Goal: Communication & Community: Answer question/provide support

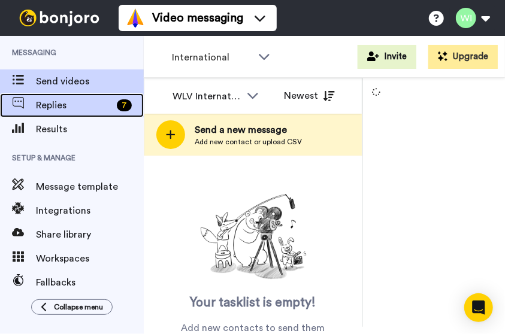
click at [79, 106] on span "Replies" at bounding box center [74, 105] width 76 height 14
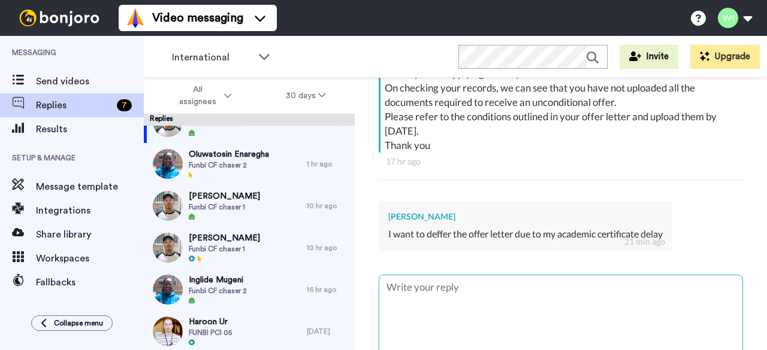
scroll to position [256, 0]
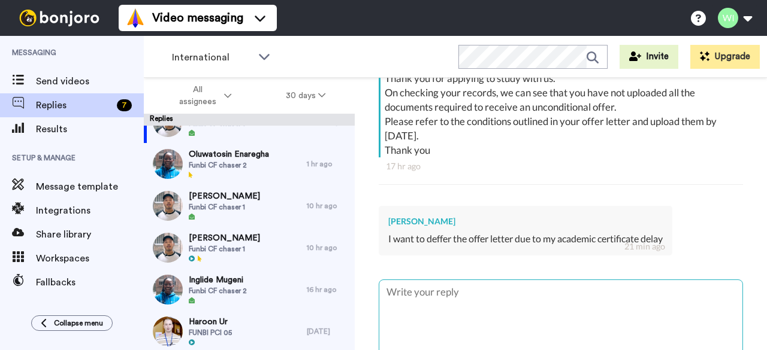
click at [436, 296] on textarea at bounding box center [560, 318] width 363 height 77
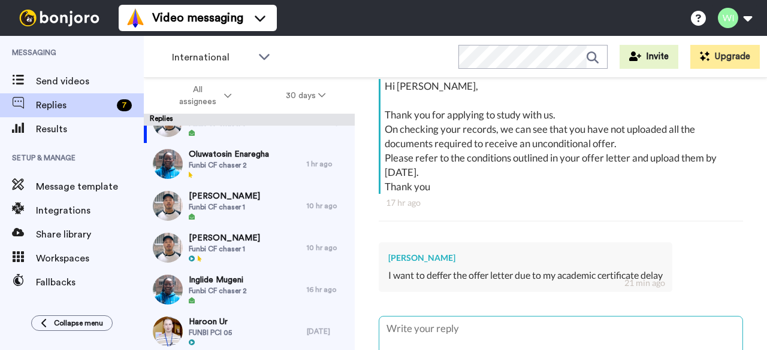
scroll to position [263, 0]
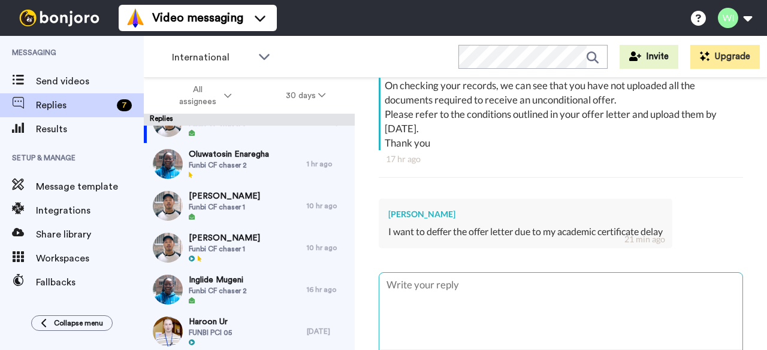
type textarea "x"
type textarea "H"
type textarea "x"
type textarea "Hi"
type textarea "x"
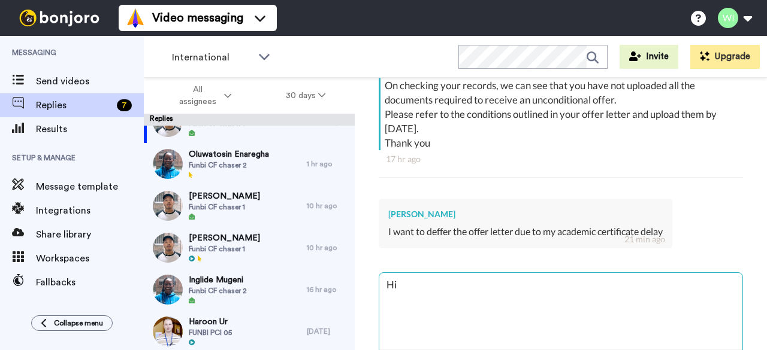
type textarea "Hi"
type textarea "x"
type textarea "Hi"
type textarea "x"
type textarea "Hi,"
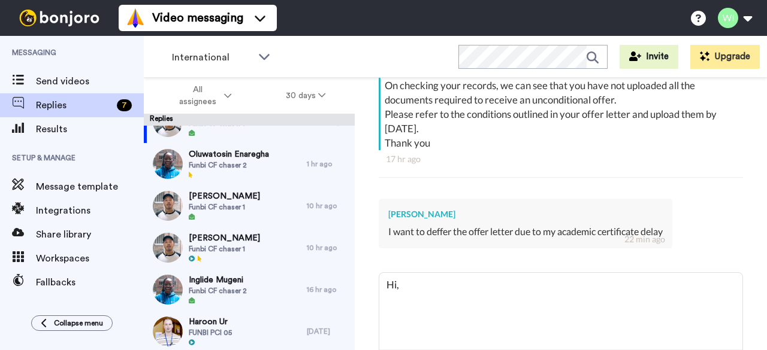
type textarea "x"
type textarea "Hi,"
type textarea "x"
type textarea "Hi,"
paste textarea "Ask them to contact International@wlv.ac.uk so we can send the deferral hub form"
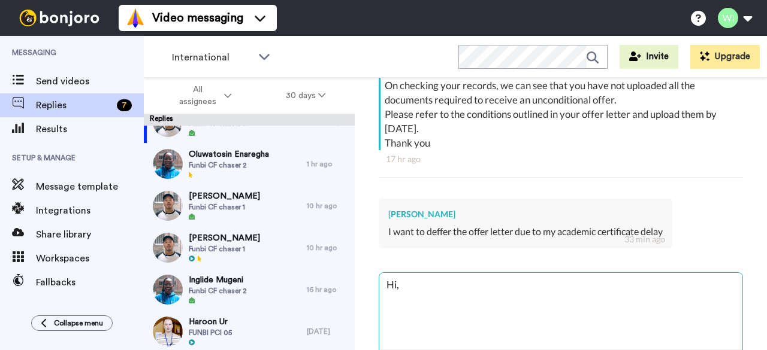
type textarea "x"
type textarea "Hi, Ask them to contact International@wlv.ac.uk so we can send the deferral hub…"
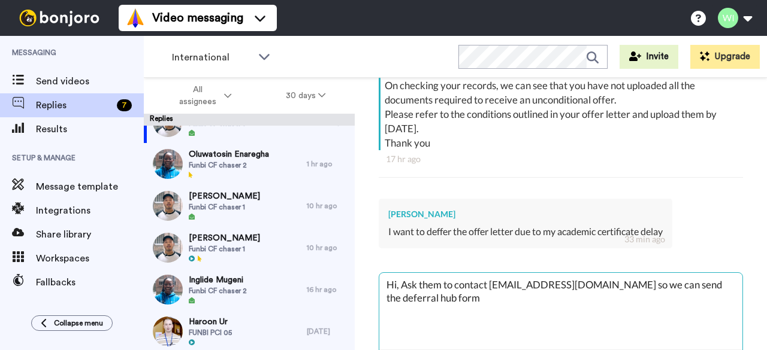
click at [442, 285] on textarea "Hi, Ask them to contact International@wlv.ac.uk so we can send the deferral hub…" at bounding box center [560, 311] width 363 height 77
type textarea "x"
type textarea "Hi, Ask the to contact International@wlv.ac.uk so we can send the deferral hub …"
type textarea "x"
type textarea "Hi, Ask th to contact International@wlv.ac.uk so we can send the deferral hub f…"
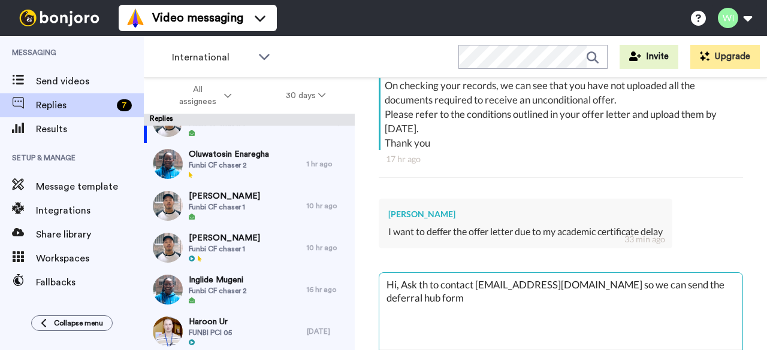
type textarea "x"
type textarea "Hi, Ask t to contact International@wlv.ac.uk so we can send the deferral hub fo…"
type textarea "x"
type textarea "Hi, Ask to contact International@wlv.ac.uk so we can send the deferral hub form"
type textarea "x"
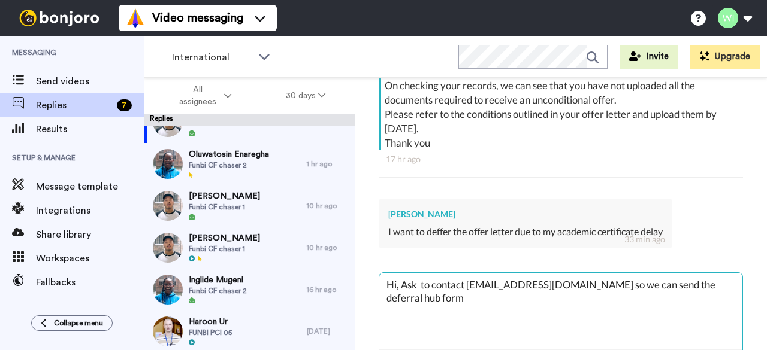
type textarea "Hi, Ask to contact International@wlv.ac.uk so we can send the deferral hub form"
type textarea "x"
type textarea "Hi, As to contact International@wlv.ac.uk so we can send the deferral hub form"
type textarea "x"
type textarea "Hi, A to contact International@wlv.ac.uk so we can send the deferral hub form"
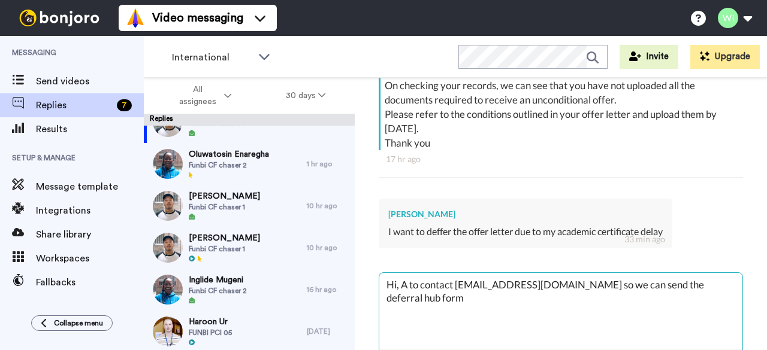
type textarea "x"
type textarea "Hi, to contact International@wlv.ac.uk so we can send the deferral hub form"
type textarea "x"
type textarea "Hi, t contact International@wlv.ac.uk so we can send the deferral hub form"
type textarea "x"
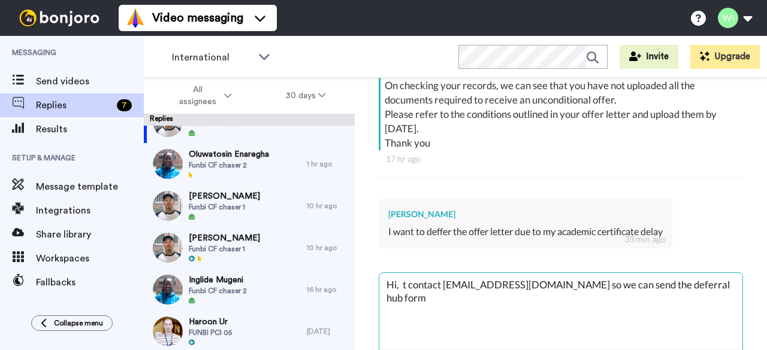
type textarea "Hi, contact International@wlv.ac.uk so we can send the deferral hub form"
type textarea "x"
type textarea "Hi, O contact International@wlv.ac.uk so we can send the deferral hub form"
type textarea "x"
type textarea "Hi, contact International@wlv.ac.uk so we can send the deferral hub form"
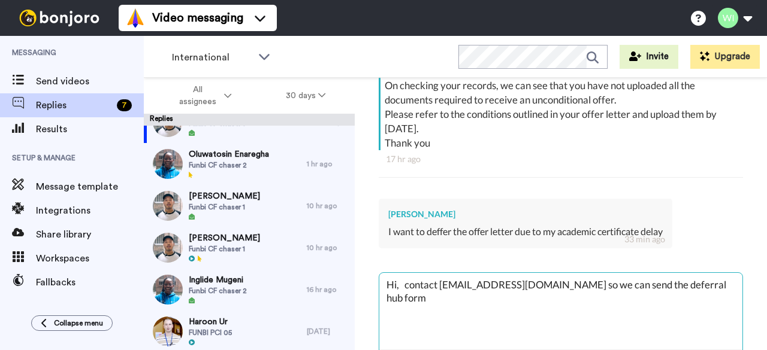
type textarea "x"
type textarea "Hi, P contact International@wlv.ac.uk so we can send the deferral hub form"
type textarea "x"
type textarea "Hi, Pl contact International@wlv.ac.uk so we can send the deferral hub form"
type textarea "x"
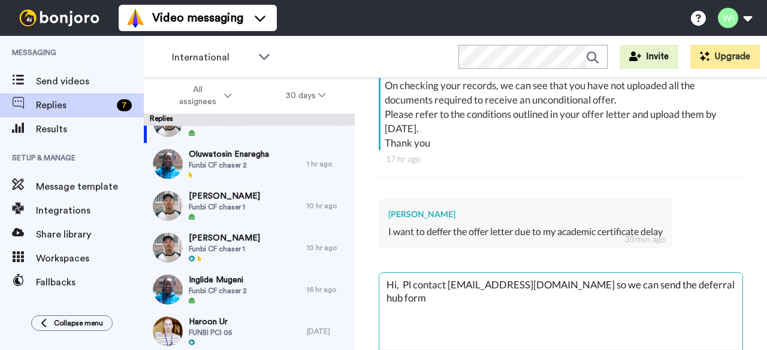
type textarea "Hi, P contact International@wlv.ac.uk so we can send the deferral hub form"
type textarea "x"
type textarea "Hi, contact International@wlv.ac.uk so we can send the deferral hub form"
type textarea "x"
type textarea "Hi, contact International@wlv.ac.uk so we can send the deferral hub form"
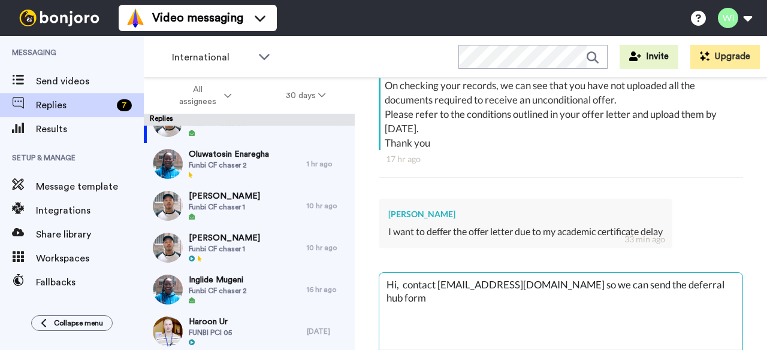
type textarea "x"
type textarea "Hi, contact International@wlv.ac.uk so we can send the deferral hub form"
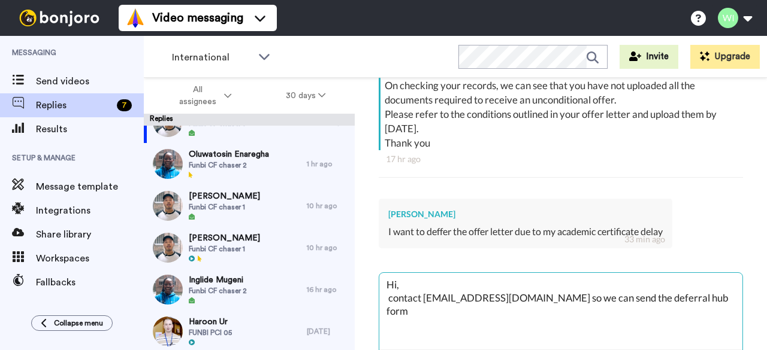
type textarea "x"
type textarea "Hi, P contact International@wlv.ac.uk so we can send the deferral hub form"
type textarea "x"
type textarea "Hi, Pl contact International@wlv.ac.uk so we can send the deferral hub form"
type textarea "x"
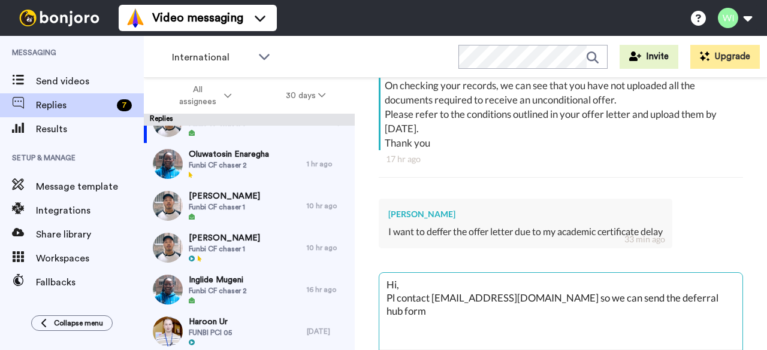
type textarea "Hi, Ple contact International@wlv.ac.uk so we can send the deferral hub form"
type textarea "x"
type textarea "Hi, Plea contact International@wlv.ac.uk so we can send the deferral hub form"
type textarea "x"
type textarea "Hi, Pleas contact International@wlv.ac.uk so we can send the deferral hub form"
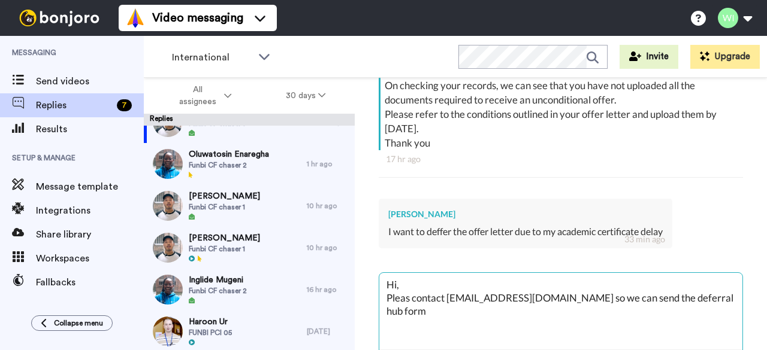
type textarea "x"
type textarea "Hi, Please contact International@wlv.ac.uk so we can send the deferral hub form"
drag, startPoint x: 563, startPoint y: 297, endPoint x: 724, endPoint y: 297, distance: 161.1
click at [504, 297] on textarea "Hi, Please contact International@wlv.ac.uk so we can send the deferral hub form" at bounding box center [560, 311] width 363 height 77
type textarea "x"
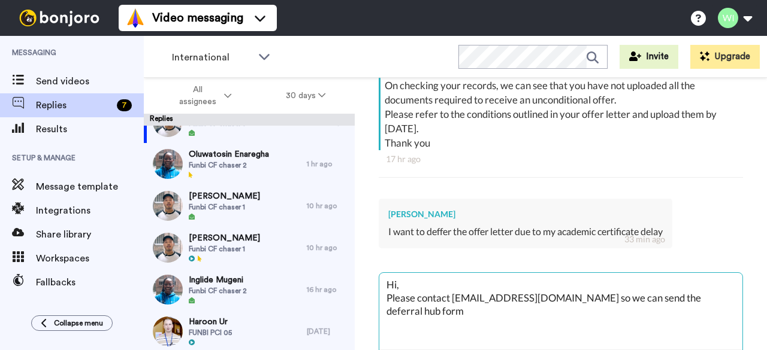
type textarea "Hi, Please contact International@wlv.ac.uk s"
type textarea "x"
type textarea "Hi, Please contact International@wlv.ac.uk"
type textarea "x"
type textarea "Hi, Please contact International@wlv.ac.uk"
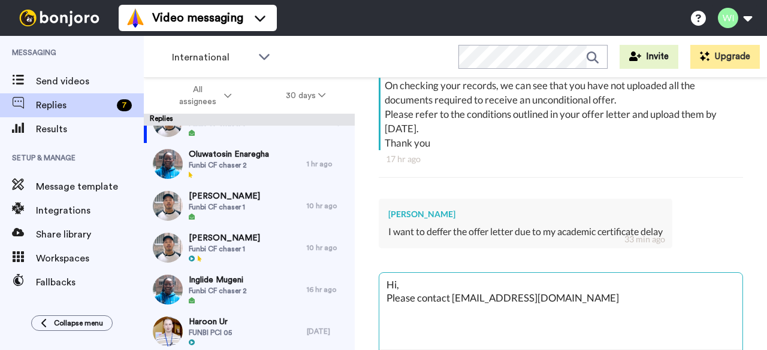
type textarea "x"
type textarea "Hi, Please contact International@wlv.ac.uk."
type textarea "x"
type textarea "Hi, Please contact International@wlv.ac.uk."
type textarea "x"
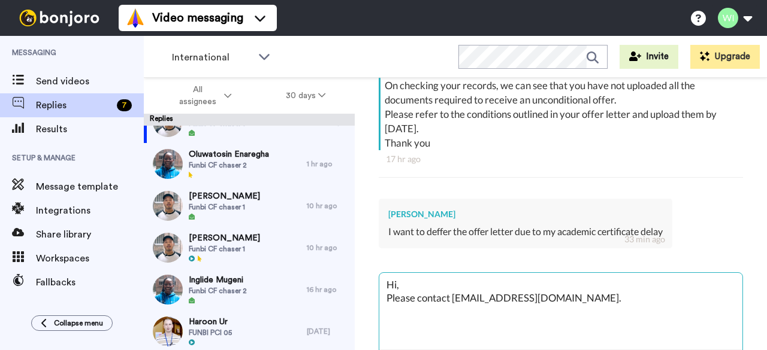
type textarea "Hi, Please contact International@wlv.ac.uk."
type textarea "x"
type textarea "Hi, Please contact International@wlv.ac.uk"
type textarea "x"
type textarea "Hi, Please contact International@wlv.ac.uk"
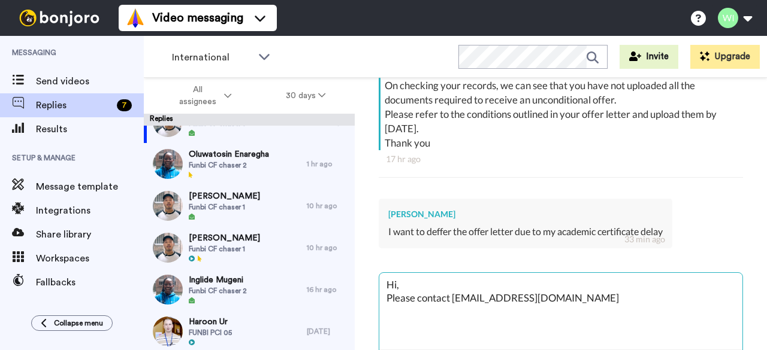
type textarea "x"
type textarea "Hi, Please contact International@wlv.ac.uk to"
type textarea "x"
type textarea "Hi, Please contact International@wlv.ac.uk to"
type textarea "x"
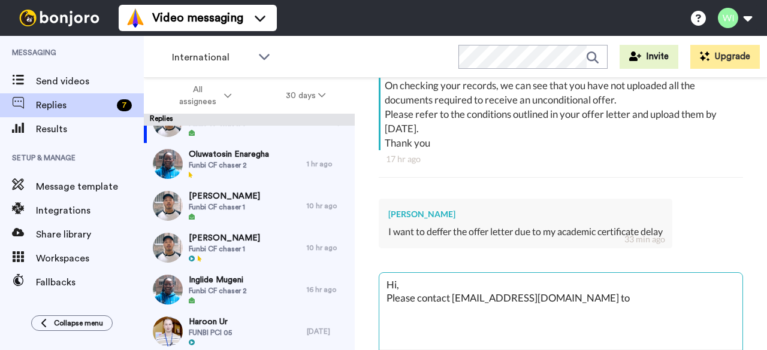
type textarea "Hi, Please contact International@wlv.ac.uk to a"
type textarea "x"
type textarea "Hi, Please contact International@wlv.ac.uk to as"
type textarea "x"
type textarea "Hi, Please contact International@wlv.ac.uk to ass"
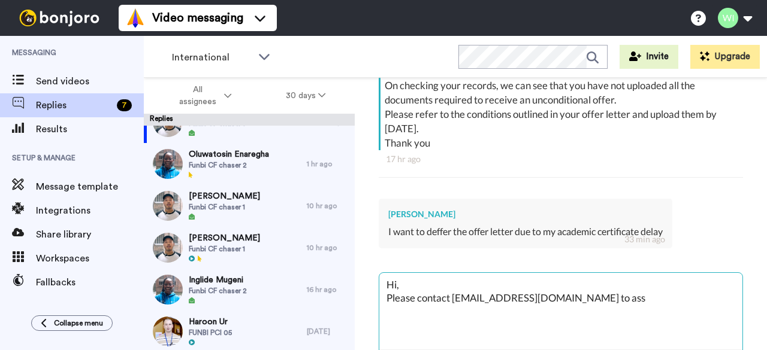
type textarea "x"
type textarea "Hi, Please contact International@wlv.ac.uk to assi"
type textarea "x"
type textarea "Hi, Please contact International@wlv.ac.uk to assis"
type textarea "x"
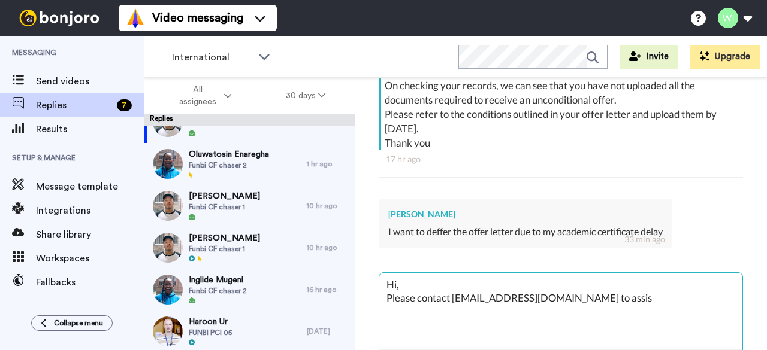
type textarea "Hi, Please contact International@wlv.ac.uk to assist"
type textarea "x"
type textarea "Hi, Please contact International@wlv.ac.uk to assist"
type textarea "x"
type textarea "Hi, Please contact International@wlv.ac.uk to assist f"
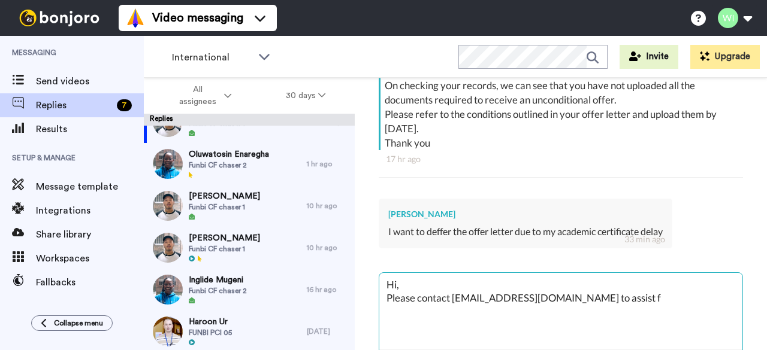
type textarea "x"
type textarea "Hi, Please contact International@wlv.ac.uk to assist fu"
type textarea "x"
type textarea "Hi, Please contact International@wlv.ac.uk to assist fur"
type textarea "x"
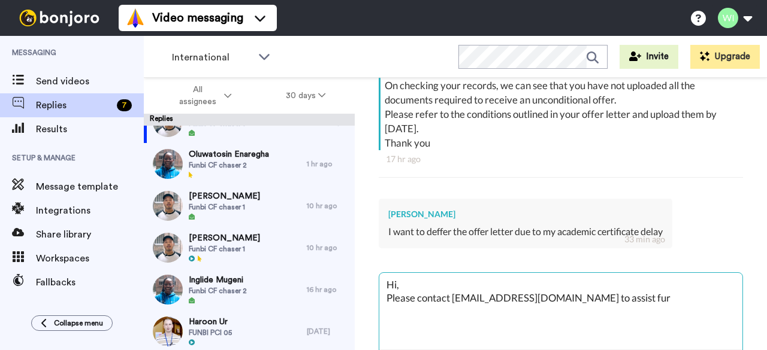
type textarea "Hi, Please contact International@wlv.ac.uk to assist furt"
type textarea "x"
type textarea "Hi, Please contact International@wlv.ac.uk to assist furth"
type textarea "x"
type textarea "Hi, Please contact International@wlv.ac.uk to assist furthe"
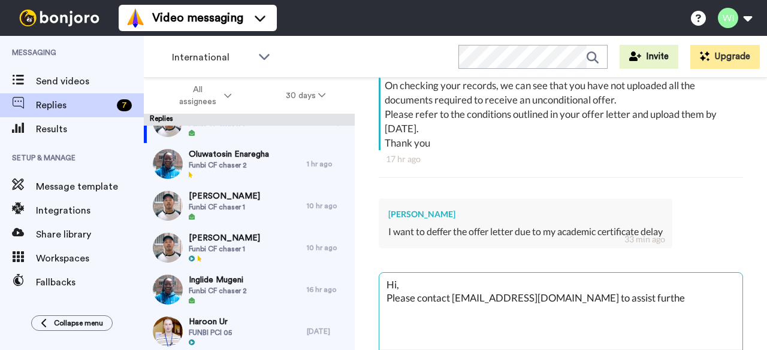
type textarea "x"
type textarea "Hi, Please contact International@wlv.ac.uk to assist further"
type textarea "x"
type textarea "Hi, Please contact International@wlv.ac.uk to assist further"
type textarea "x"
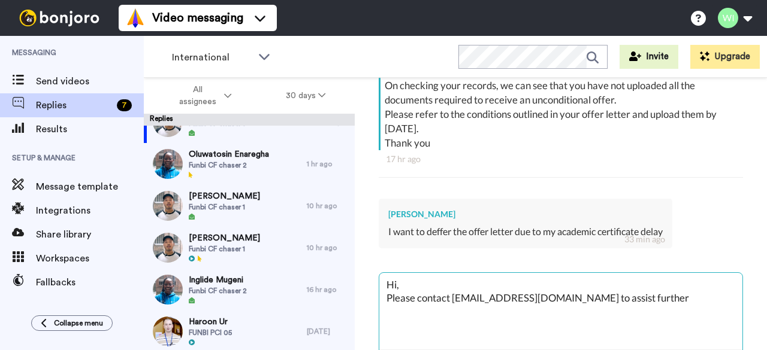
type textarea "Hi, Please contact International@wlv.ac.uk to assist further w"
type textarea "x"
type textarea "Hi, Please contact International@wlv.ac.uk to assist further wi"
type textarea "x"
type textarea "Hi, Please contact International@wlv.ac.uk to assist further wit"
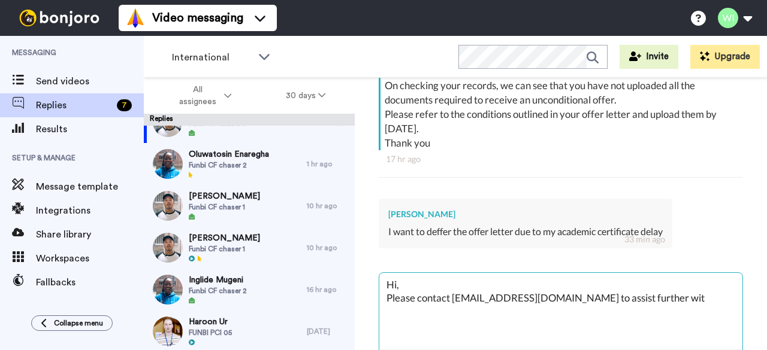
type textarea "x"
type textarea "Hi, Please contact International@wlv.ac.uk to assist further with"
type textarea "x"
type textarea "Hi, Please contact International@wlv.ac.uk to assist further with"
type textarea "x"
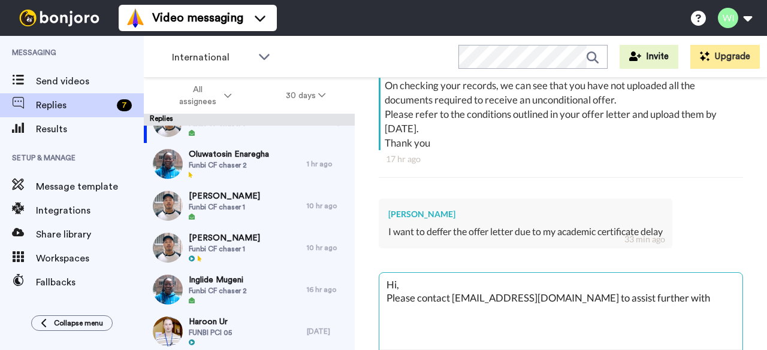
type textarea "Hi, Please contact International@wlv.ac.uk to assist further with"
type textarea "x"
type textarea "Hi, Please contact International@wlv.ac.uk to assist further wit"
type textarea "x"
type textarea "Hi, Please contact International@wlv.ac.uk to assist further wi"
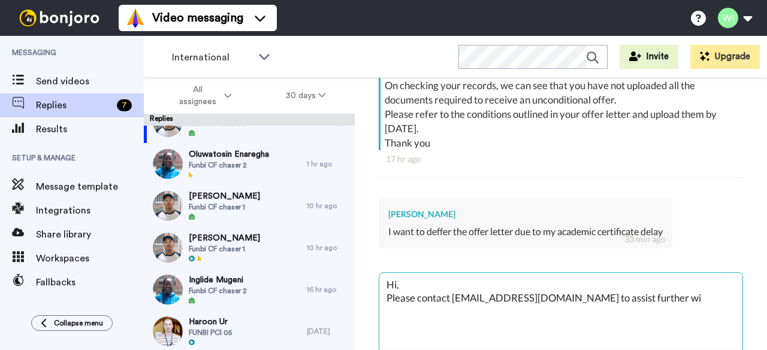
type textarea "x"
type textarea "Hi, Please contact International@wlv.ac.uk to assist further w"
type textarea "x"
type textarea "Hi, Please contact International@wlv.ac.uk to assist further"
type textarea "x"
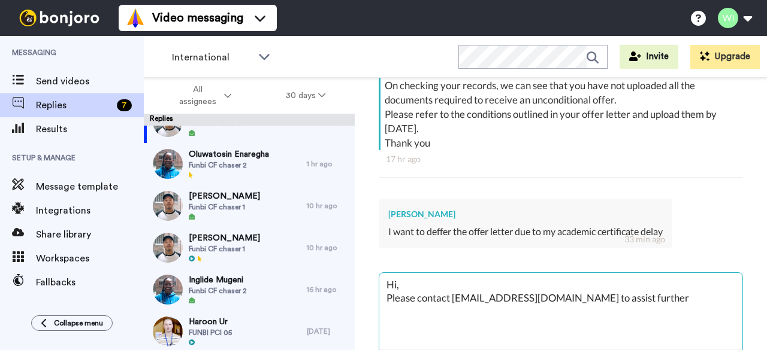
type textarea "Hi, Please contact International@wlv.ac.uk to assist further"
type textarea "x"
type textarea "Hi, Please contact International@wlv.ac.uk to assist furthe"
type textarea "x"
type textarea "Hi, Please contact International@wlv.ac.uk to assist furth"
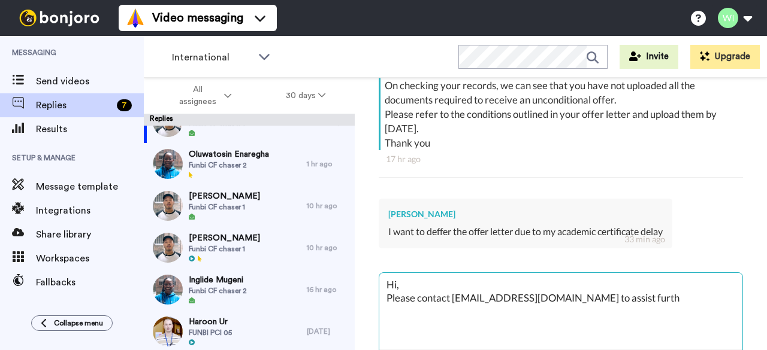
type textarea "x"
type textarea "Hi, Please contact International@wlv.ac.uk to assist furt"
type textarea "x"
type textarea "Hi, Please contact International@wlv.ac.uk to assist fur"
type textarea "x"
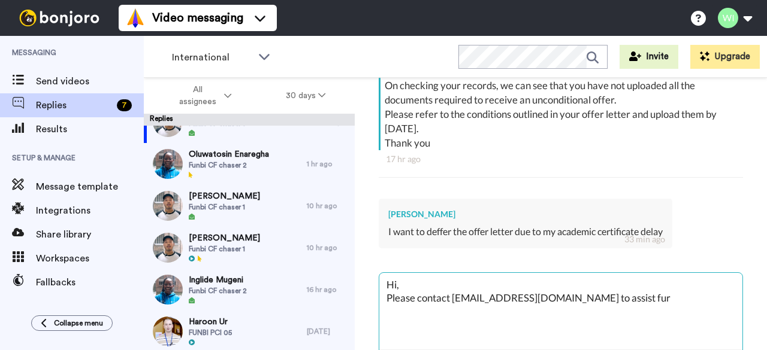
type textarea "Hi, Please contact International@wlv.ac.uk to assist fu"
type textarea "x"
type textarea "Hi, Please contact International@wlv.ac.uk to assist f"
type textarea "x"
type textarea "Hi, Please contact International@wlv.ac.uk to assist"
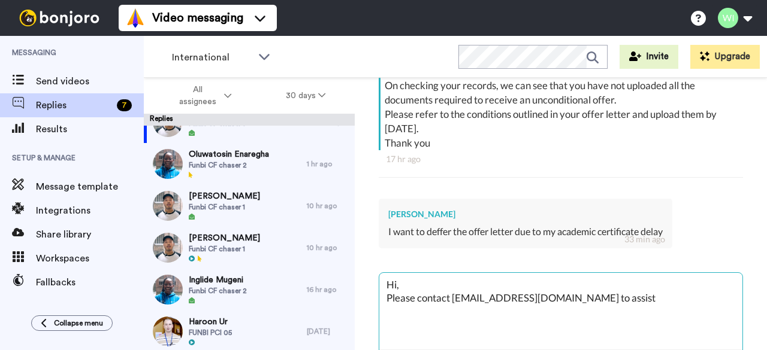
type textarea "x"
type textarea "Hi, Please contact International@wlv.ac.uk to assist y"
type textarea "x"
type textarea "Hi, Please contact International@wlv.ac.uk to assist yo"
type textarea "x"
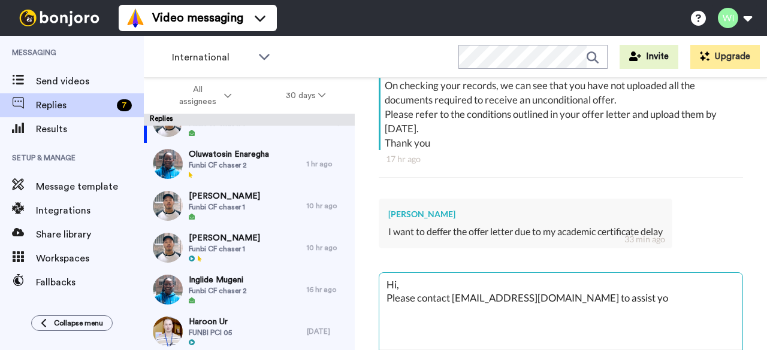
type textarea "Hi, Please contact International@wlv.ac.uk to assist you"
type textarea "x"
type textarea "Hi, Please contact International@wlv.ac.uk to assist you"
type textarea "x"
type textarea "Hi, Please contact International@wlv.ac.uk to assist you f"
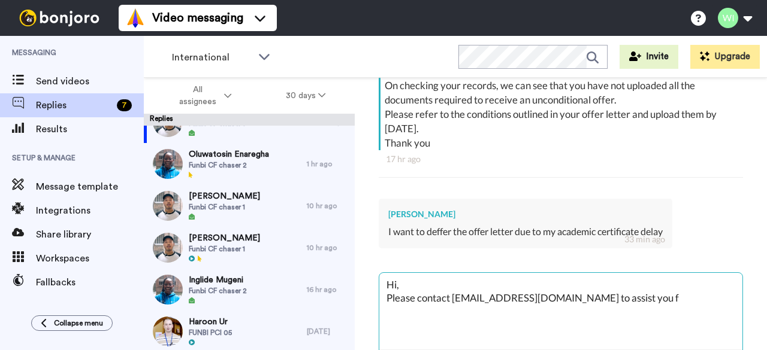
type textarea "x"
type textarea "Hi, Please contact International@wlv.ac.uk to assist you fu"
type textarea "x"
type textarea "Hi, Please contact International@wlv.ac.uk to assist you fur"
type textarea "x"
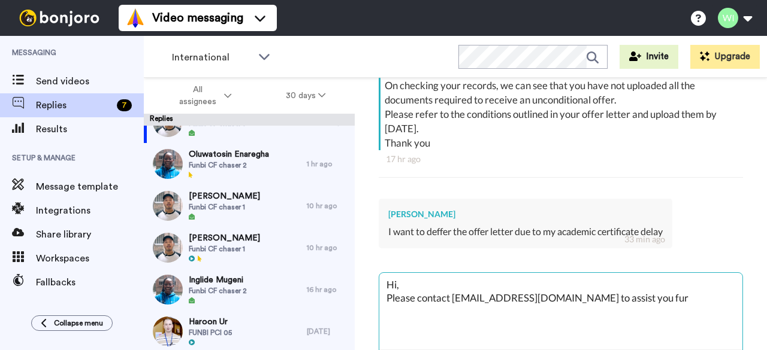
type textarea "Hi, Please contact International@wlv.ac.uk to assist you furt"
type textarea "x"
type textarea "Hi, Please contact International@wlv.ac.uk to assist you furth"
type textarea "x"
type textarea "Hi, Please contact International@wlv.ac.uk to assist you furthe"
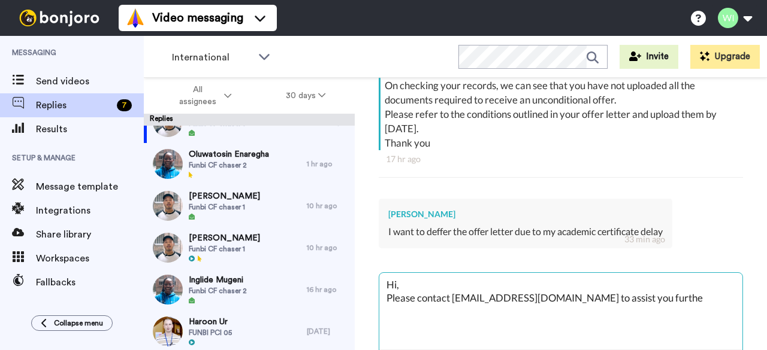
type textarea "x"
type textarea "Hi, Please contact International@wlv.ac.uk to assist you further"
type textarea "x"
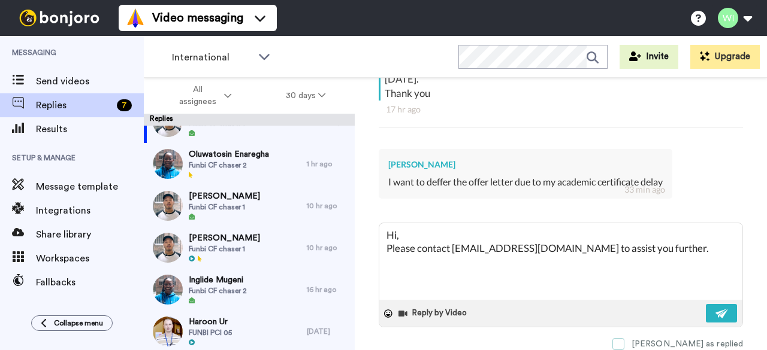
type textarea "Hi, Please contact International@wlv.ac.uk to assist you further."
click at [504, 334] on span at bounding box center [618, 344] width 12 height 12
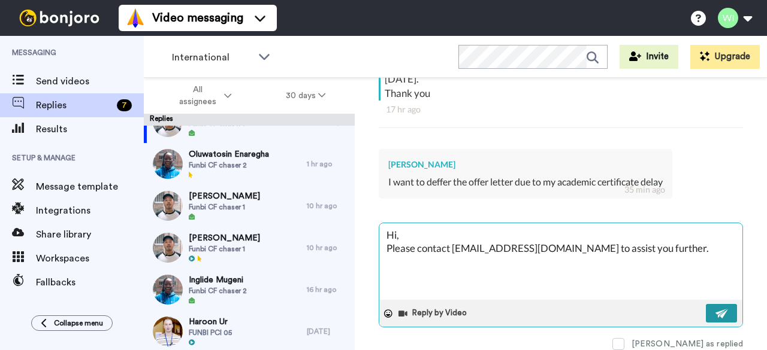
click at [504, 309] on img at bounding box center [721, 314] width 13 height 10
type textarea "x"
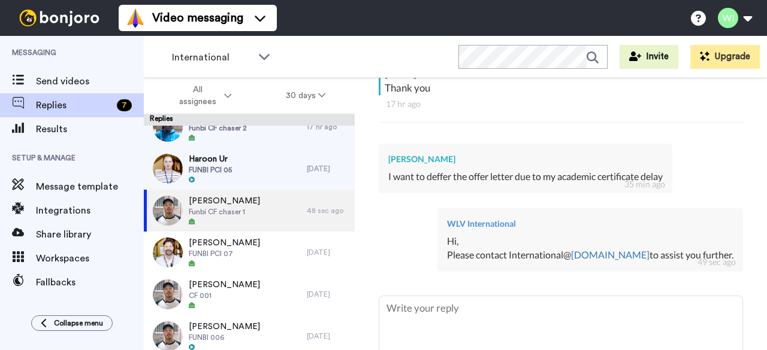
scroll to position [162, 0]
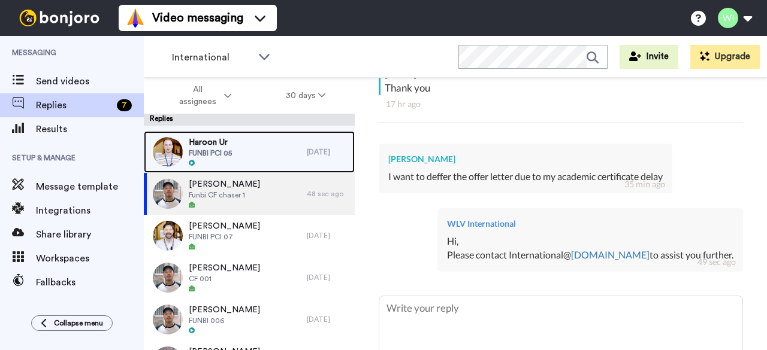
click at [241, 162] on div "Haroon Ur FUNBI PCI 05" at bounding box center [225, 152] width 163 height 42
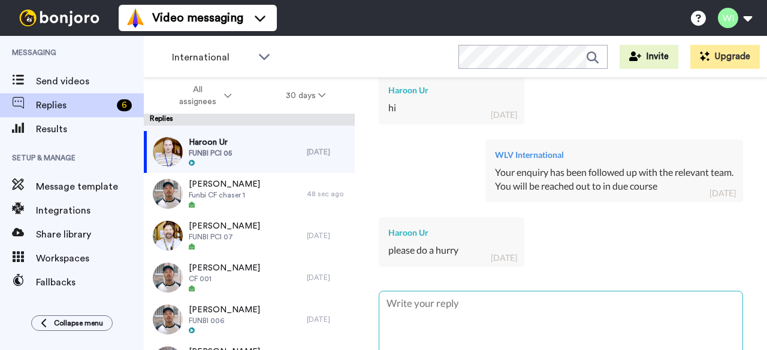
scroll to position [1396, 0]
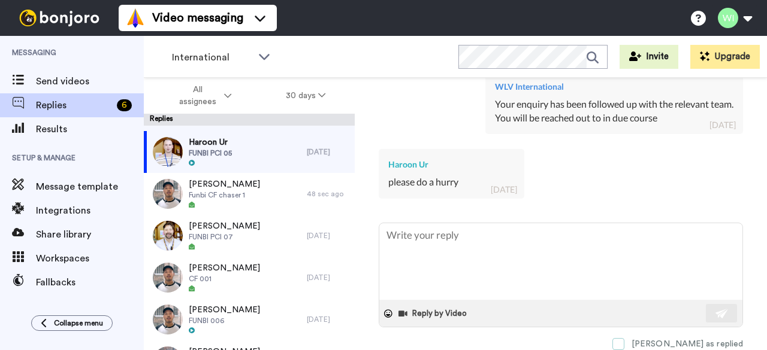
click at [504, 334] on span at bounding box center [618, 344] width 12 height 12
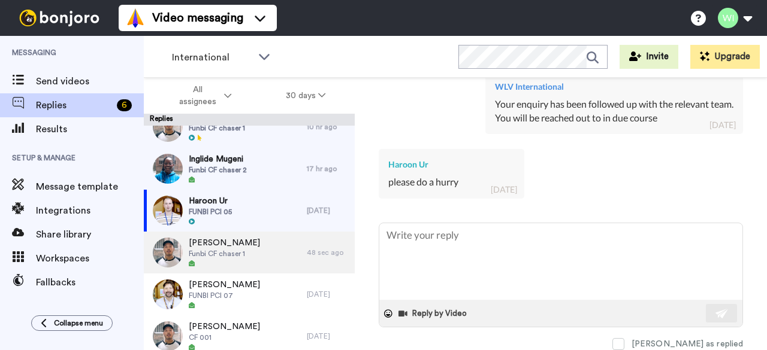
scroll to position [97, 0]
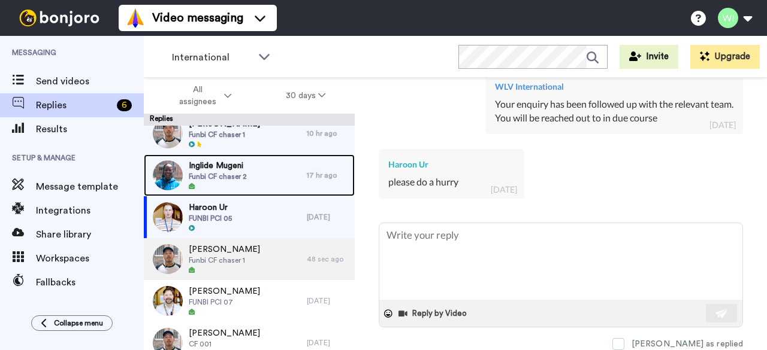
click at [213, 184] on div at bounding box center [218, 187] width 58 height 8
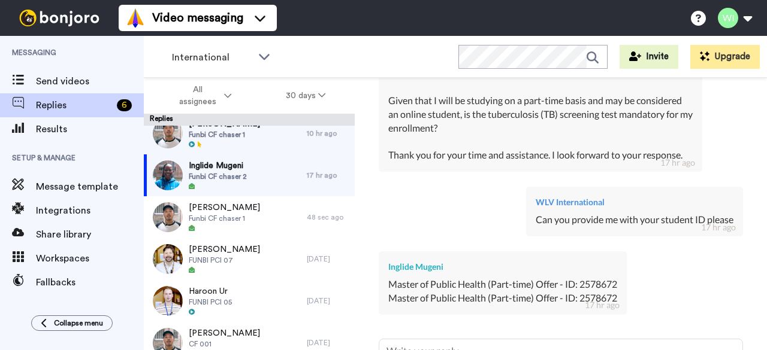
scroll to position [586, 0]
copy div "2578672"
drag, startPoint x: 580, startPoint y: 285, endPoint x: 635, endPoint y: 283, distance: 55.1
click at [504, 283] on div "Inglide Mugeni Master of Public Health (Part-time) Offer - ID: 2578672 Master o…" at bounding box center [561, 281] width 364 height 78
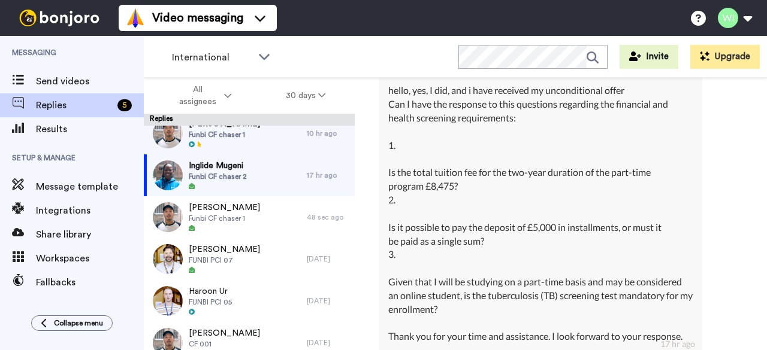
scroll to position [407, 0]
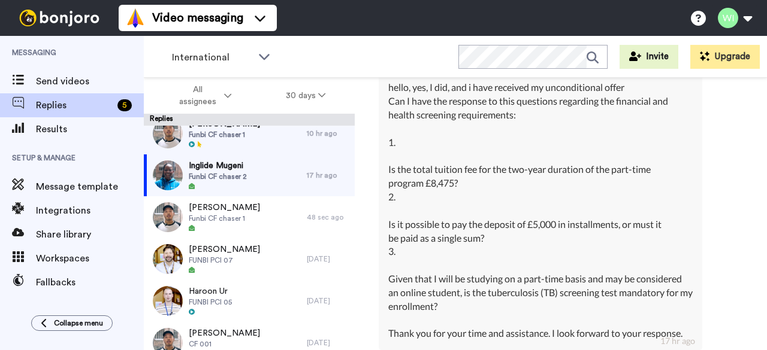
drag, startPoint x: 387, startPoint y: 274, endPoint x: 463, endPoint y: 307, distance: 83.1
click at [463, 307] on div "Inglide Mugeni hello, yes, I did, and i have received my unconditional offer Ca…" at bounding box center [540, 203] width 323 height 296
drag, startPoint x: 388, startPoint y: 164, endPoint x: 479, endPoint y: 308, distance: 170.4
click at [479, 308] on div "hello, yes, I did, and i have received my unconditional offer Can I have the re…" at bounding box center [540, 211] width 304 height 260
copy div "Is the total tuition fee for the two-year duration of the part-time program £8,…"
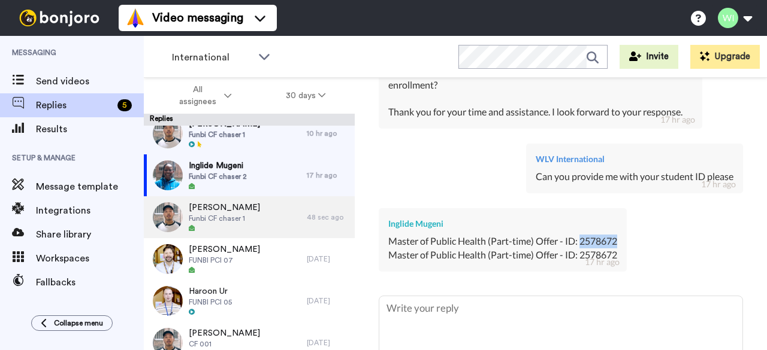
scroll to position [0, 0]
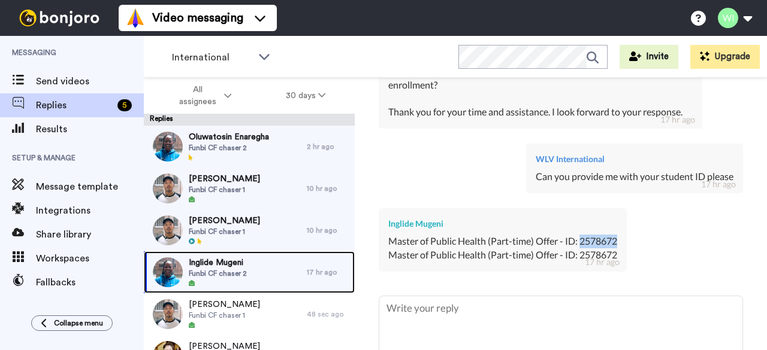
click at [258, 280] on div "Inglide Mugeni Funbi CF chaser 2" at bounding box center [225, 273] width 163 height 42
click at [247, 267] on div "Inglide Mugeni Funbi CF chaser 2" at bounding box center [225, 273] width 163 height 42
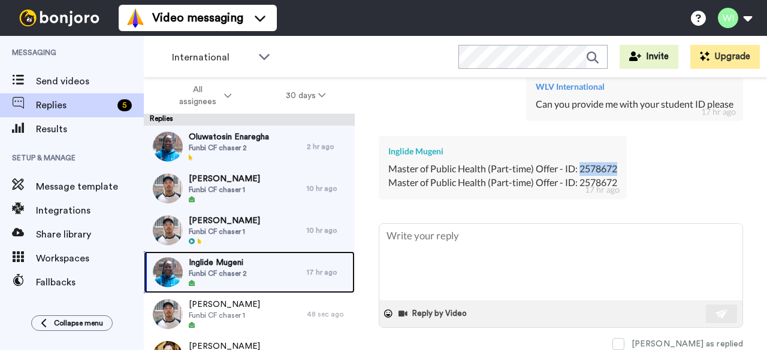
scroll to position [701, 0]
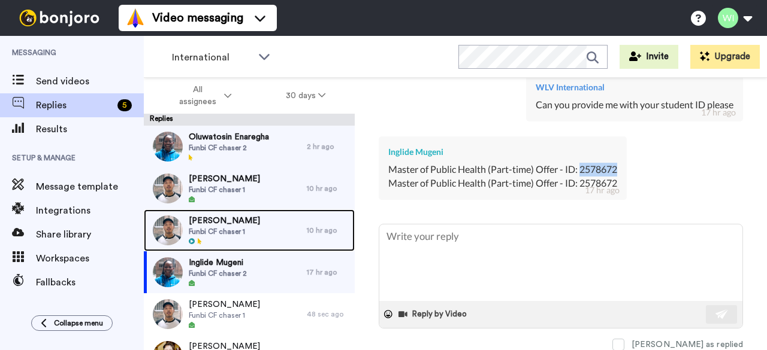
click at [231, 236] on span "Funbi CF chaser 1" at bounding box center [224, 232] width 71 height 10
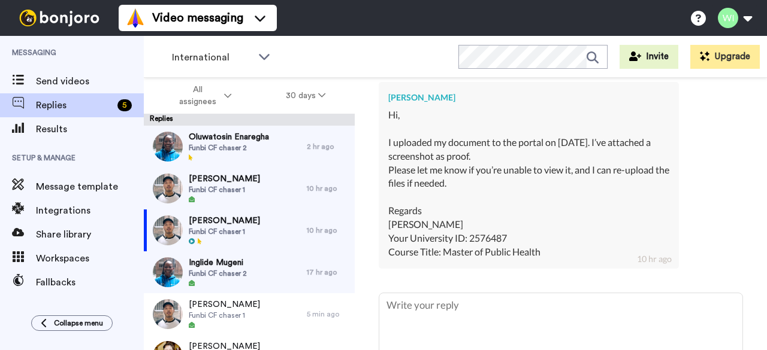
scroll to position [386, 0]
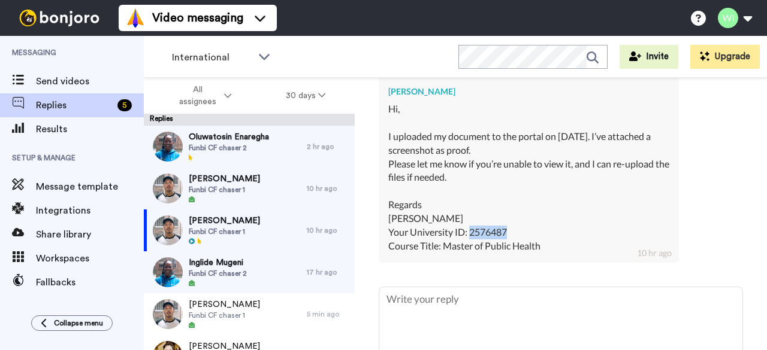
drag, startPoint x: 470, startPoint y: 265, endPoint x: 515, endPoint y: 263, distance: 45.0
click at [504, 253] on div "Hi, I uploaded my document to the portal on 7th August. I’ve attached a screens…" at bounding box center [528, 177] width 281 height 150
copy div "2576487"
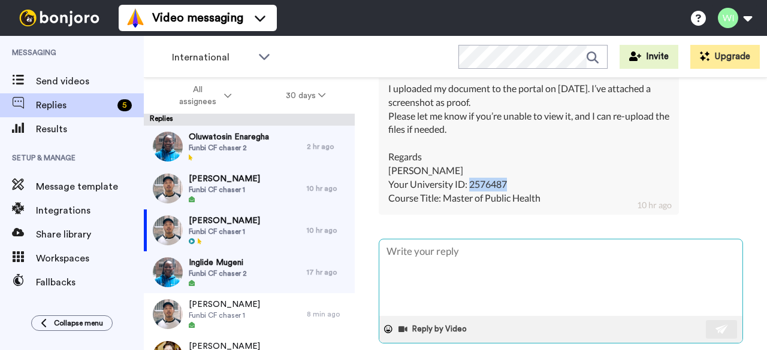
scroll to position [488, 0]
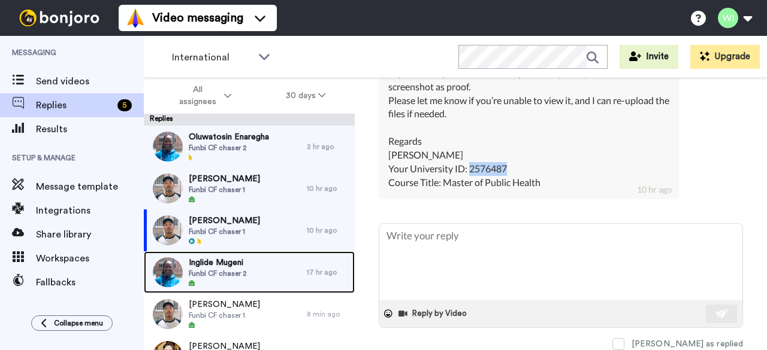
click at [273, 264] on div "Inglide Mugeni Funbi CF chaser 2" at bounding box center [225, 273] width 163 height 42
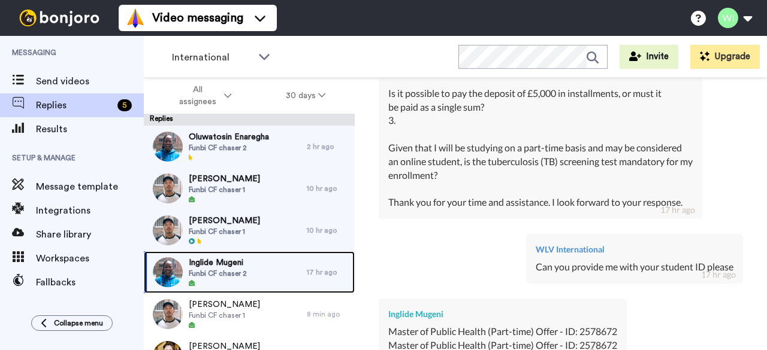
scroll to position [540, 0]
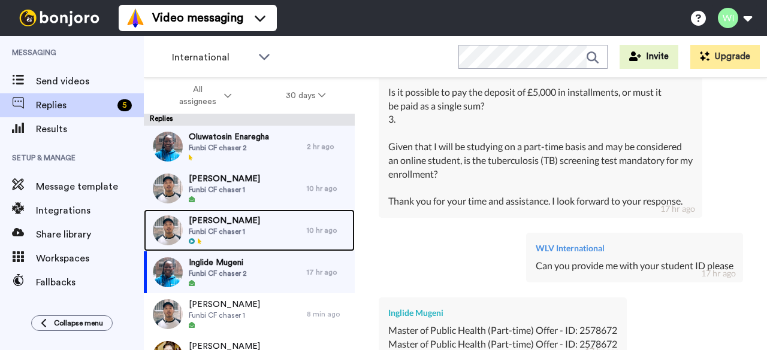
click at [229, 231] on span "Funbi CF chaser 1" at bounding box center [224, 232] width 71 height 10
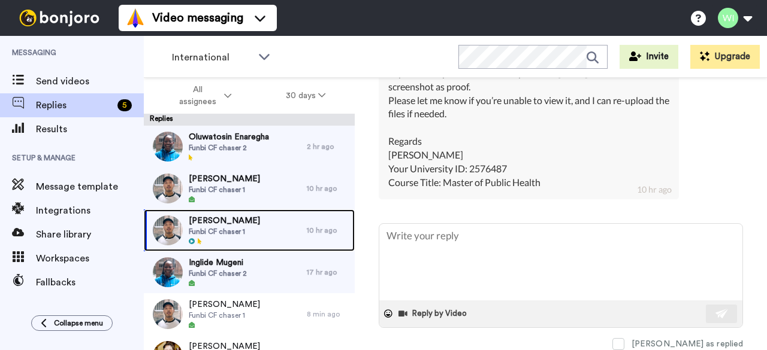
scroll to position [488, 0]
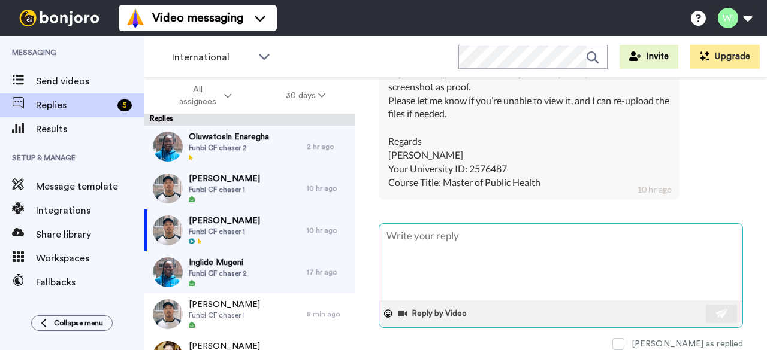
click at [460, 256] on textarea at bounding box center [560, 262] width 363 height 77
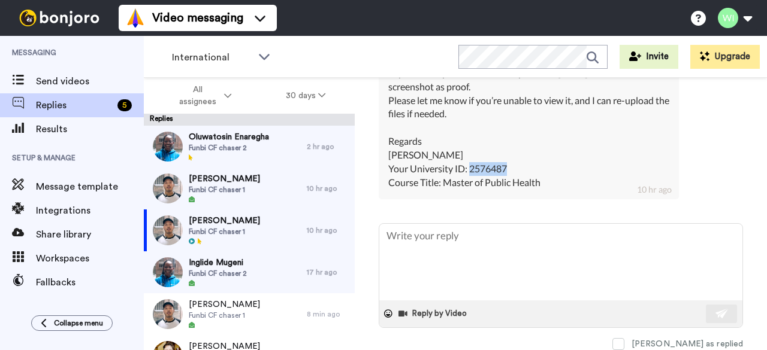
drag, startPoint x: 471, startPoint y: 166, endPoint x: 520, endPoint y: 162, distance: 49.2
click at [504, 162] on div "Hi, I uploaded my document to the portal on 7th August. I’ve attached a screens…" at bounding box center [528, 114] width 281 height 150
copy div "2576487"
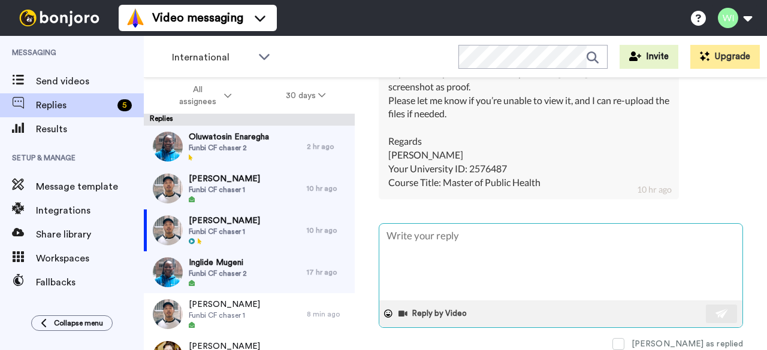
click at [458, 234] on textarea at bounding box center [560, 262] width 363 height 77
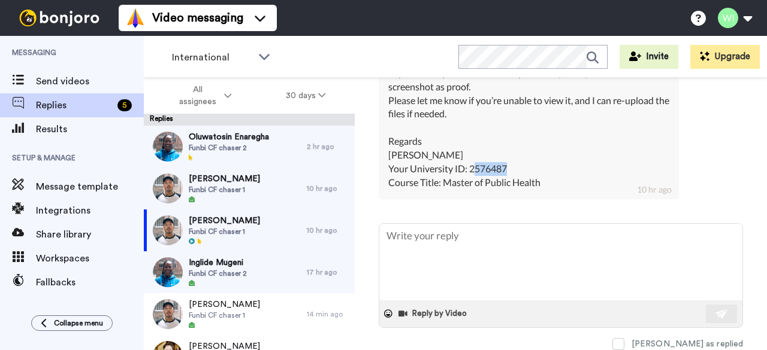
drag, startPoint x: 472, startPoint y: 162, endPoint x: 515, endPoint y: 160, distance: 43.2
click at [504, 160] on div "Hi, I uploaded my document to the portal on 7th August. I’ve attached a screens…" at bounding box center [528, 114] width 281 height 150
drag, startPoint x: 469, startPoint y: 166, endPoint x: 510, endPoint y: 161, distance: 41.6
click at [504, 161] on div "Hi, I uploaded my document to the portal on 7th August. I’ve attached a screens…" at bounding box center [528, 114] width 281 height 150
copy div "2576487"
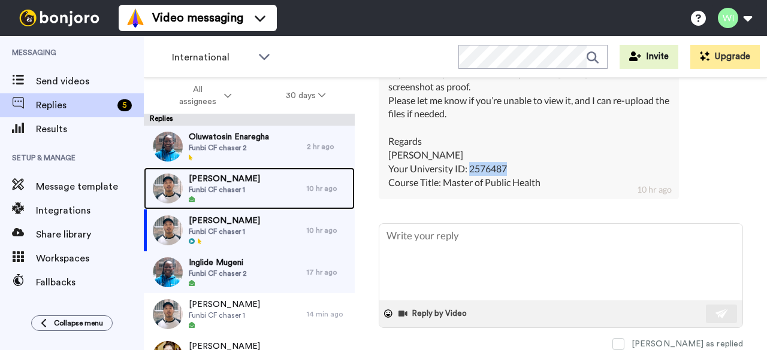
click at [206, 180] on span "Ahmad Yar" at bounding box center [224, 179] width 71 height 12
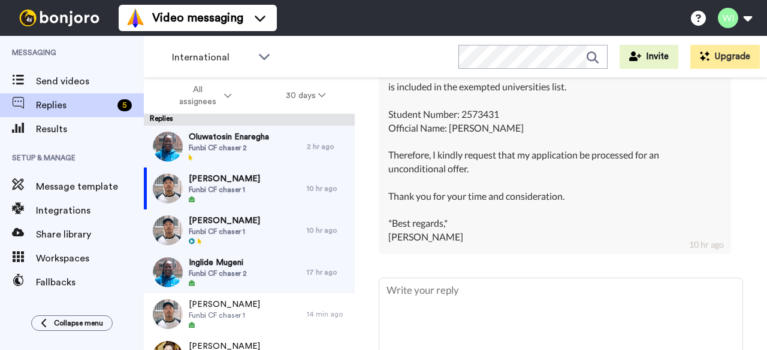
scroll to position [521, 0]
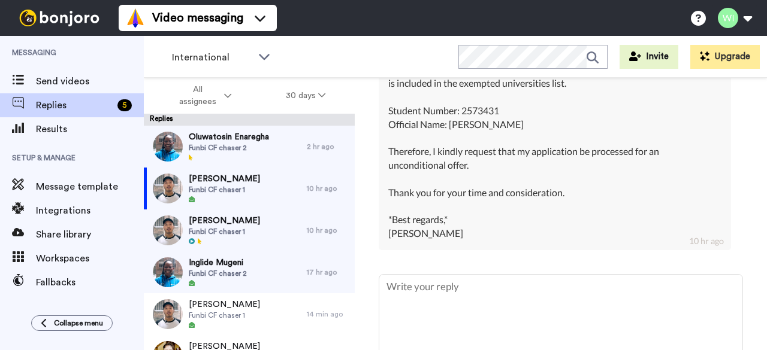
type textarea "x"
type textarea "C"
type textarea "x"
type textarea "H"
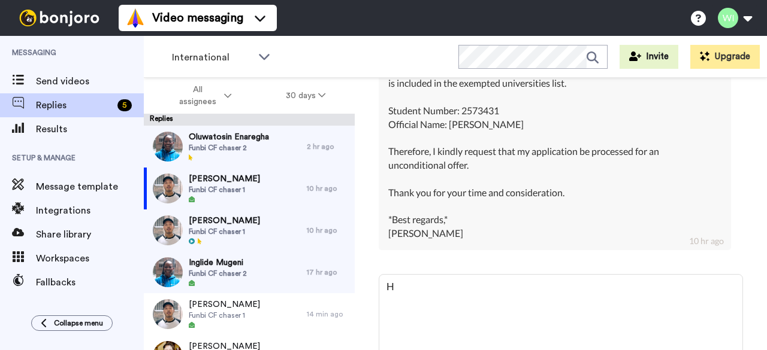
type textarea "x"
type textarea "Hi"
type textarea "x"
type textarea "Hi"
type textarea "x"
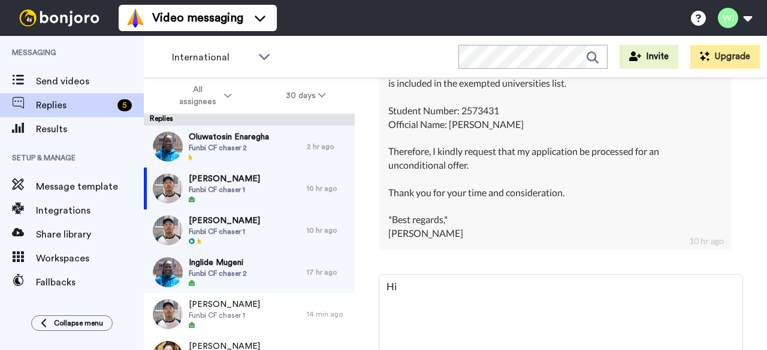
type textarea "Hi"
type textarea "x"
type textarea "Hi<"
type textarea "x"
type textarea "Hi"
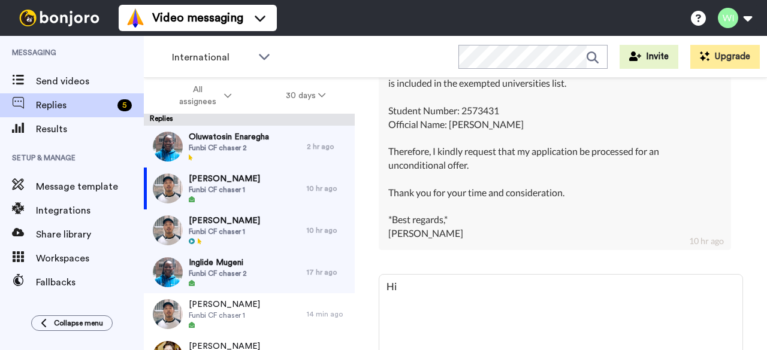
type textarea "x"
type textarea "Hi<"
type textarea "x"
type textarea "Hi"
type textarea "x"
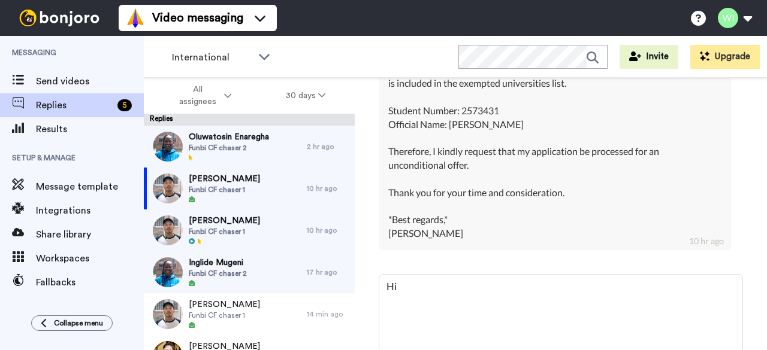
type textarea "Hi,"
type textarea "x"
type textarea "Hi,"
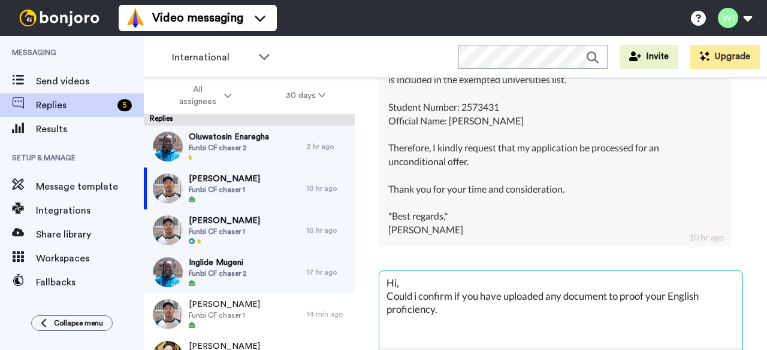
scroll to position [564, 0]
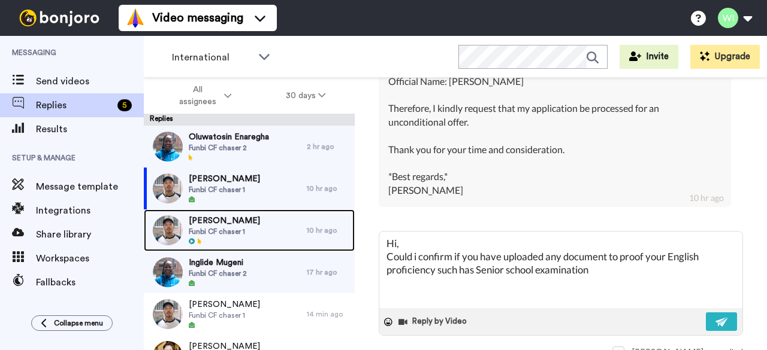
click at [258, 236] on span "Funbi CF chaser 1" at bounding box center [224, 232] width 71 height 10
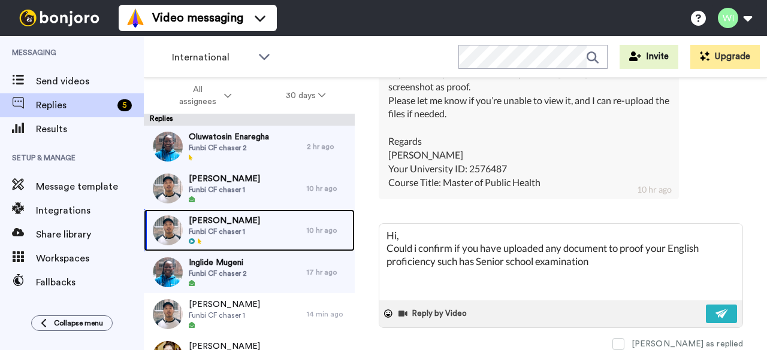
scroll to position [480, 0]
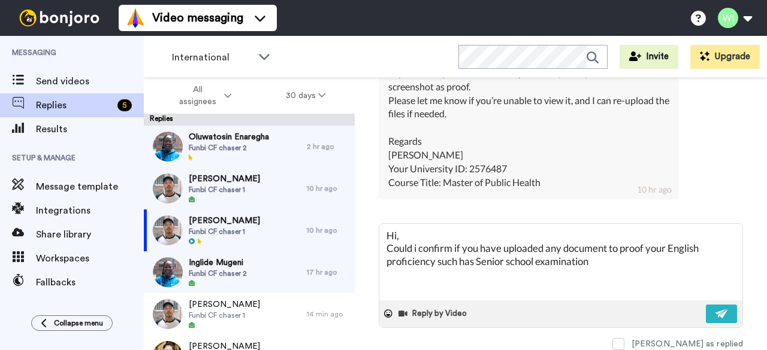
drag, startPoint x: 594, startPoint y: 265, endPoint x: 369, endPoint y: 241, distance: 226.5
click at [369, 241] on div "Muhammad Sarmad Vanderbilt University Delete Open original Resend Funbi CF chas…" at bounding box center [561, 235] width 412 height 314
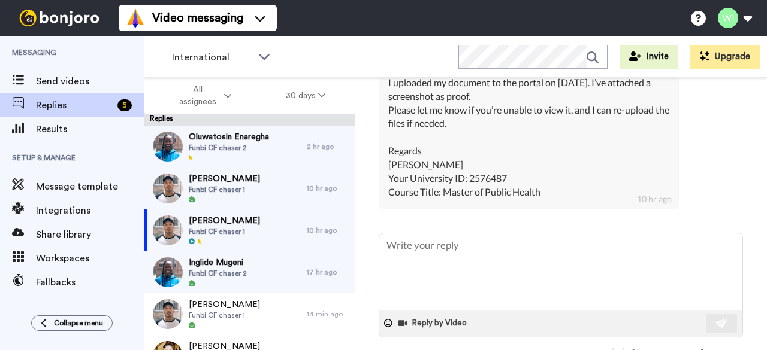
scroll to position [440, 0]
click at [443, 282] on textarea at bounding box center [560, 272] width 363 height 77
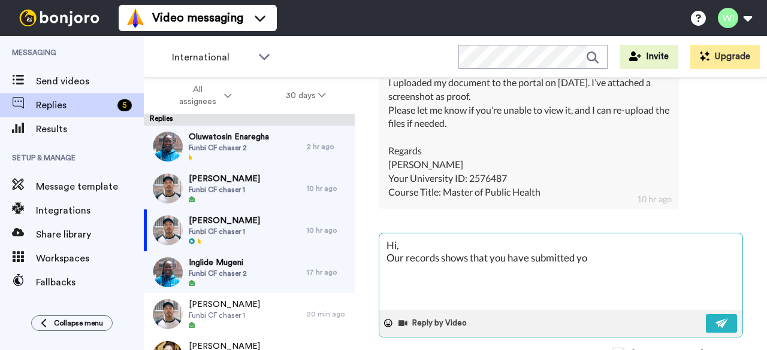
drag, startPoint x: 597, startPoint y: 288, endPoint x: 386, endPoint y: 288, distance: 210.8
click at [386, 288] on textarea "Hi, Our records shows that you have submitted yo" at bounding box center [560, 272] width 363 height 77
paste textarea "Please provide a revised personal statement with focusing on accurate informati…"
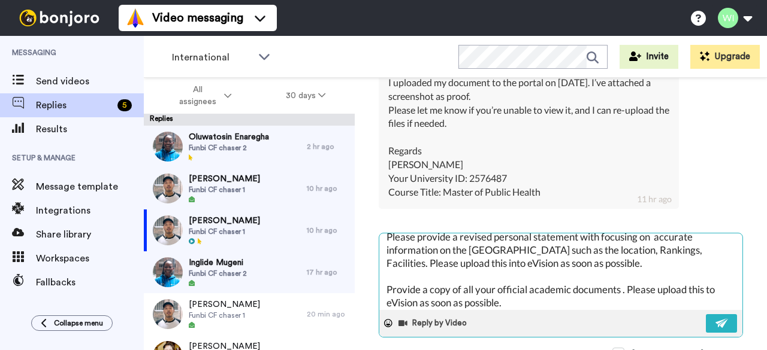
scroll to position [0, 0]
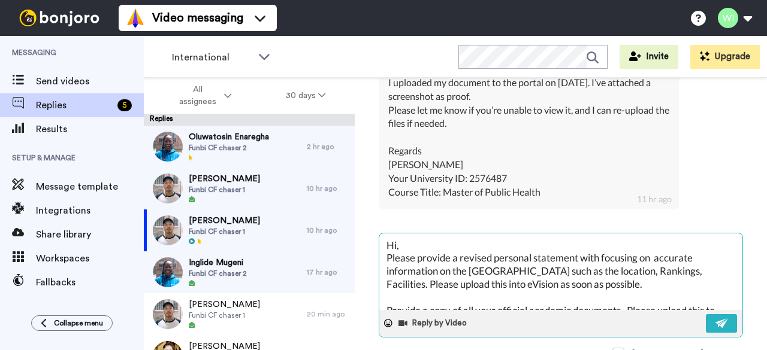
click at [402, 277] on textarea "Hi, Please provide a revised personal statement with focusing on accurate infor…" at bounding box center [560, 272] width 363 height 77
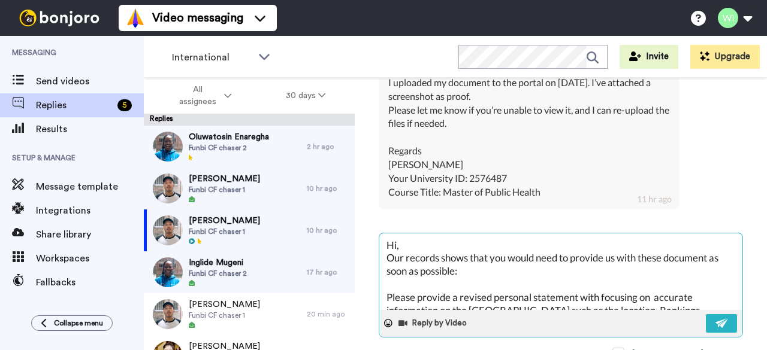
click at [504, 289] on textarea "Hi, Our records shows that you would need to provide us with these document as …" at bounding box center [560, 272] width 363 height 77
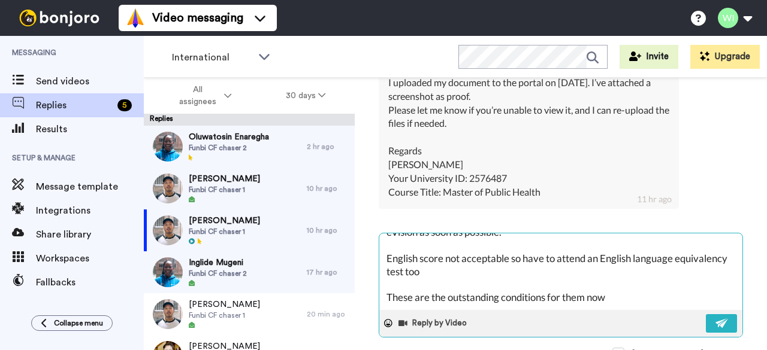
scroll to position [143, 0]
click at [504, 310] on textarea "Hi, Our records shows that you would need to provide us with these documents as…" at bounding box center [560, 272] width 363 height 77
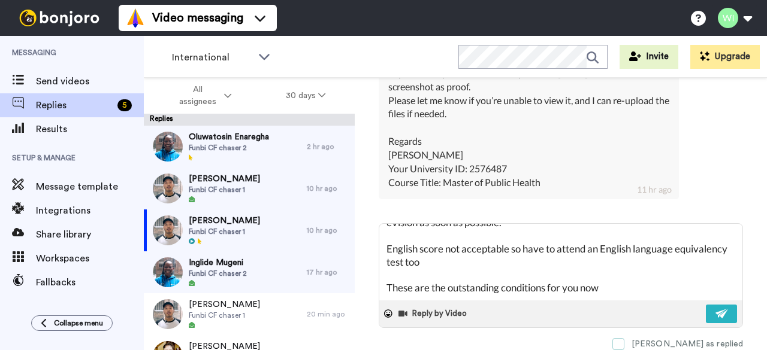
click at [504, 334] on span at bounding box center [618, 344] width 12 height 12
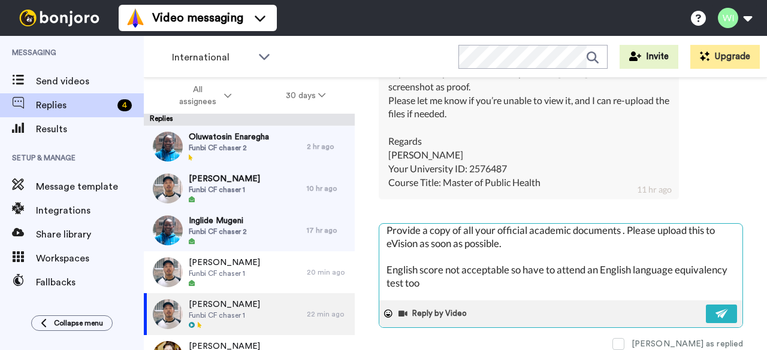
scroll to position [110, 0]
click at [443, 264] on textarea "Hi, Our records shows that you would need to provide us with these documents as…" at bounding box center [560, 262] width 363 height 77
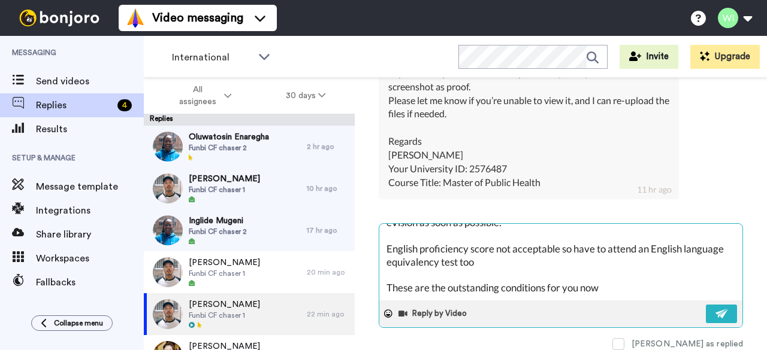
scroll to position [143, 0]
click at [504, 309] on img at bounding box center [721, 314] width 13 height 10
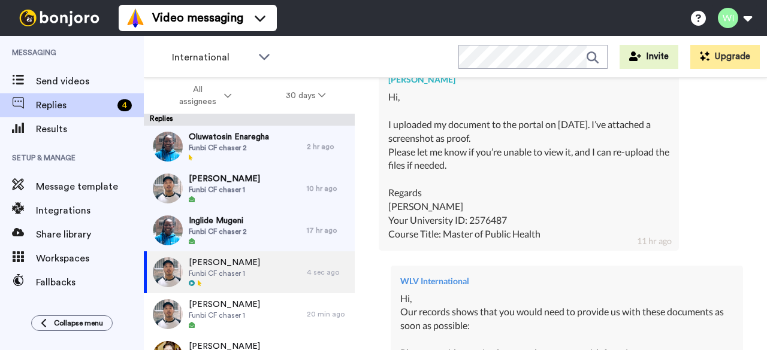
scroll to position [401, 0]
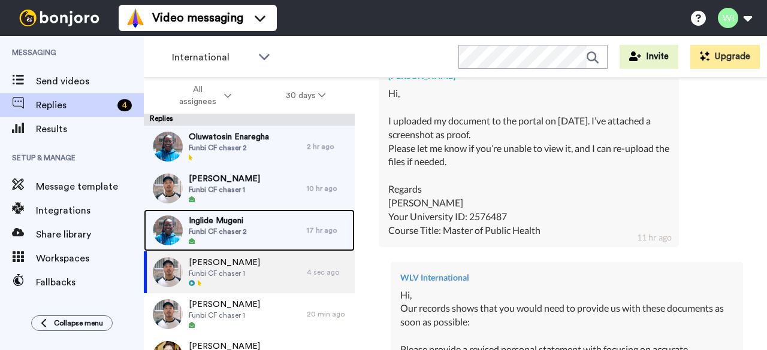
click at [256, 222] on div "Inglide Mugeni Funbi CF chaser 2" at bounding box center [225, 231] width 163 height 42
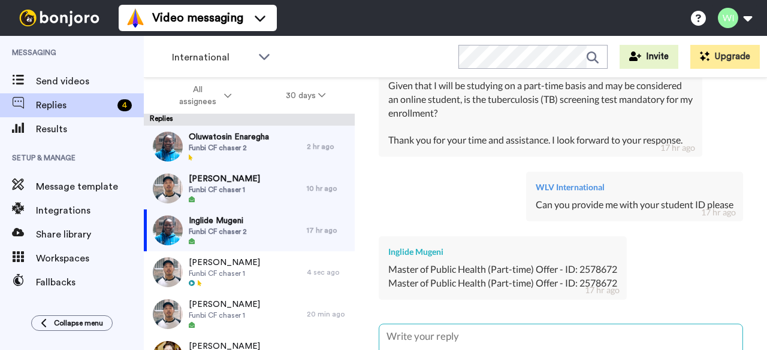
scroll to position [618, 0]
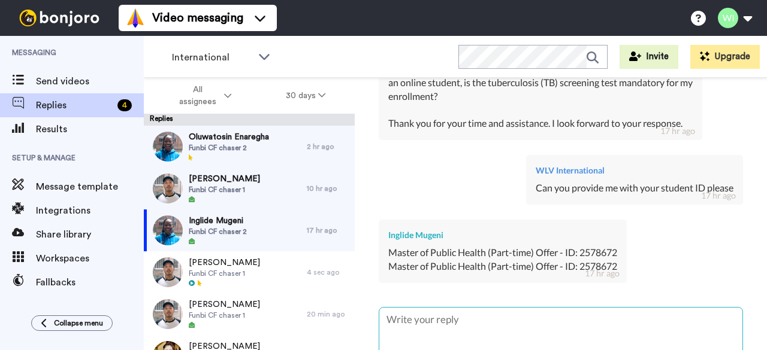
click at [436, 319] on textarea at bounding box center [560, 346] width 363 height 77
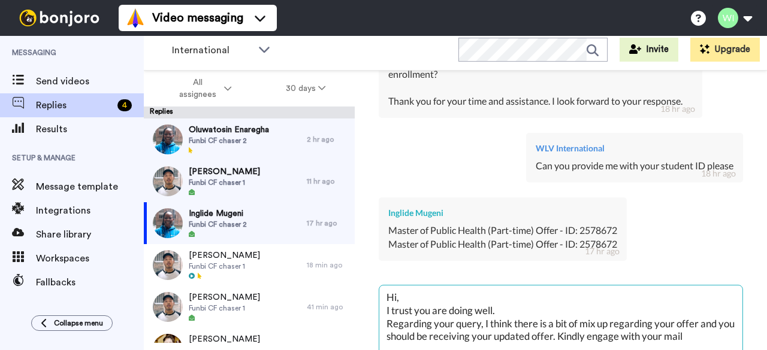
scroll to position [707, 0]
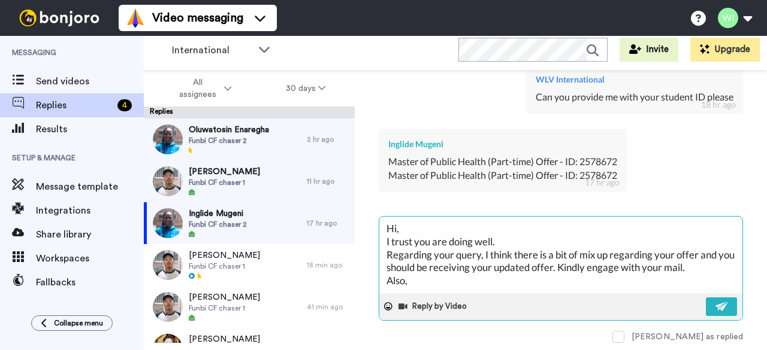
paste textarea "They can pay £5000 deposit as a single payment. no installments there and wheth…"
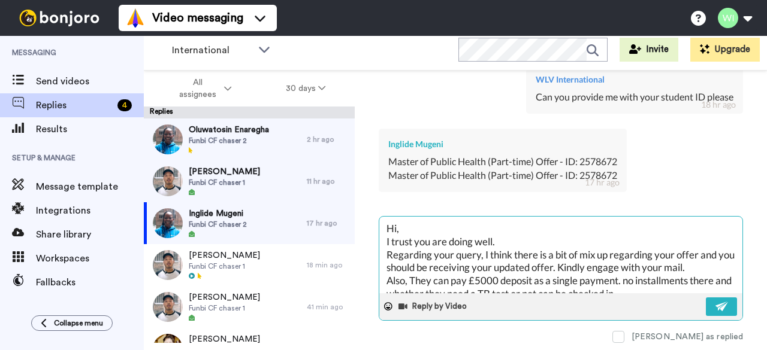
scroll to position [19, 0]
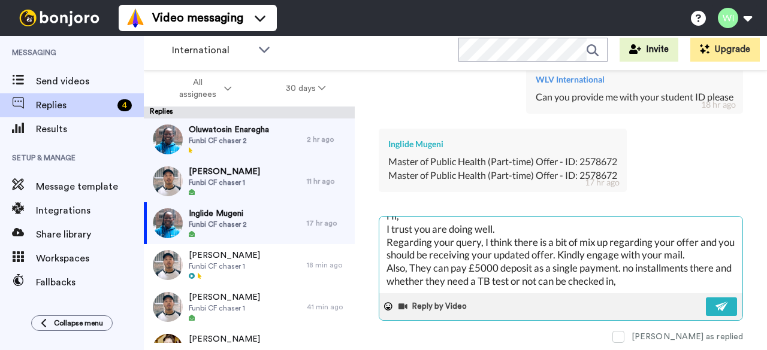
click at [432, 265] on textarea "Hi, I trust you are doing well. Regarding your query, I think there is a bit of…" at bounding box center [560, 255] width 363 height 77
drag, startPoint x: 615, startPoint y: 261, endPoint x: 640, endPoint y: 272, distance: 26.8
click at [504, 272] on textarea "Hi, I trust you are doing well. Regarding your query, I think there is a bit of…" at bounding box center [560, 255] width 363 height 77
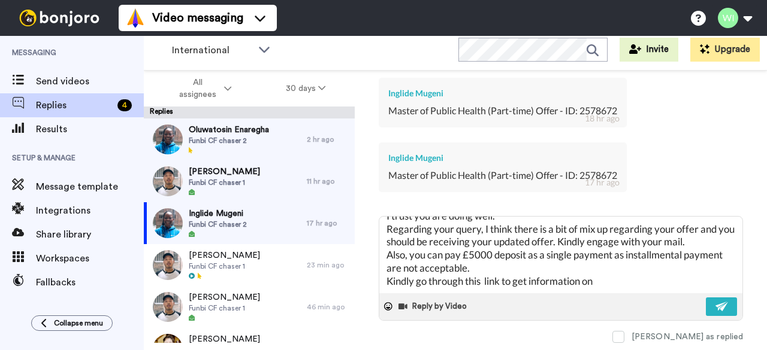
scroll to position [758, 0]
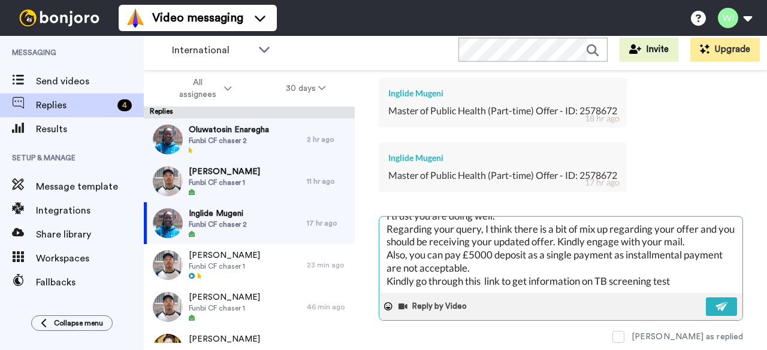
paste textarea "https://www.gov.uk/tb-test-visa"
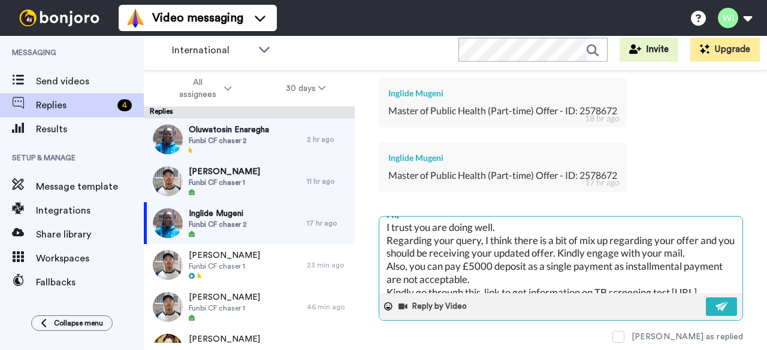
scroll to position [52, 0]
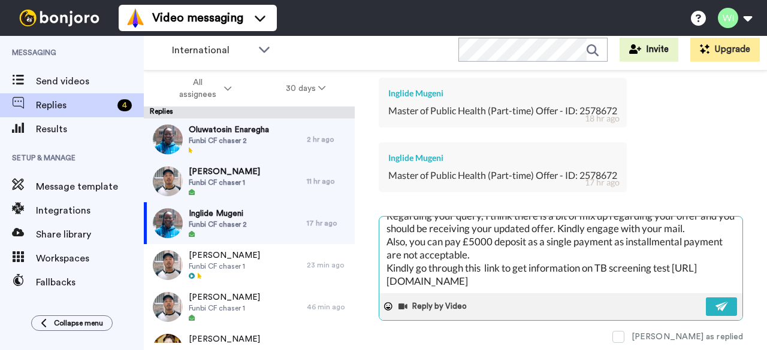
drag, startPoint x: 386, startPoint y: 235, endPoint x: 585, endPoint y: 287, distance: 206.0
click at [504, 287] on div "Hi, I trust you are doing well. Regarding your query, I think there is a bit of…" at bounding box center [561, 268] width 364 height 105
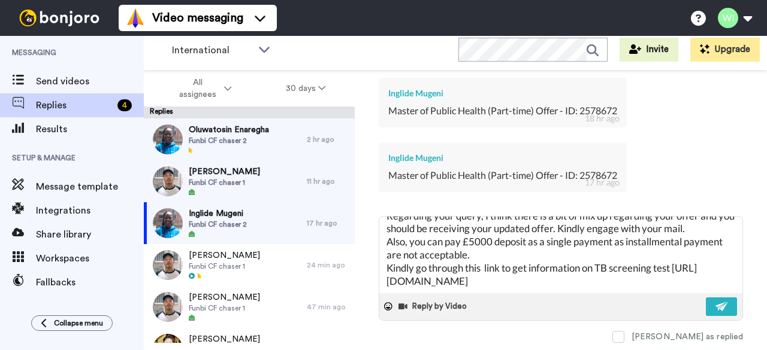
paste textarea "it seems there may have been a mix-up with your offer. You should be receiving …"
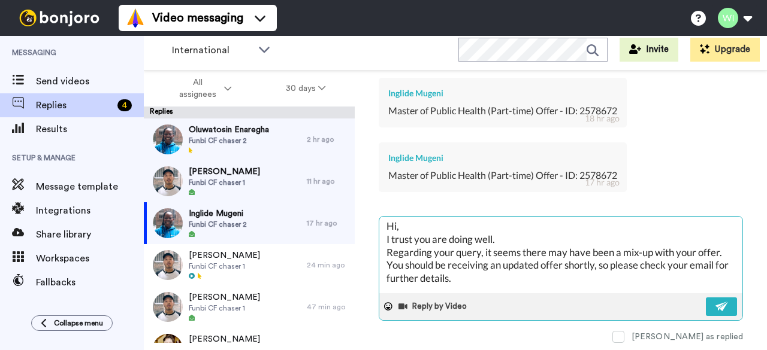
scroll to position [0, 0]
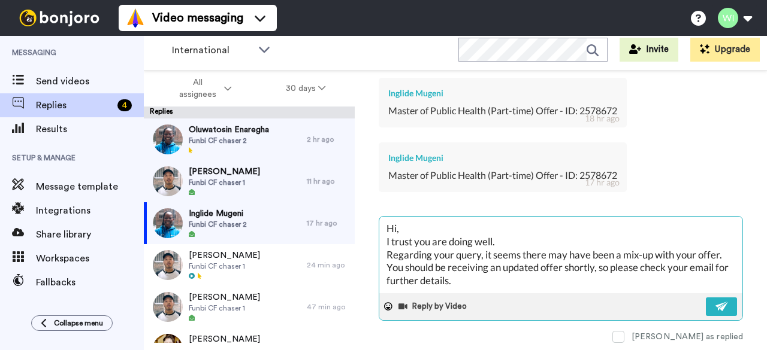
click at [504, 232] on textarea "Hi, I trust you are doing well. Regarding your query, it seems there may have b…" at bounding box center [560, 255] width 363 height 77
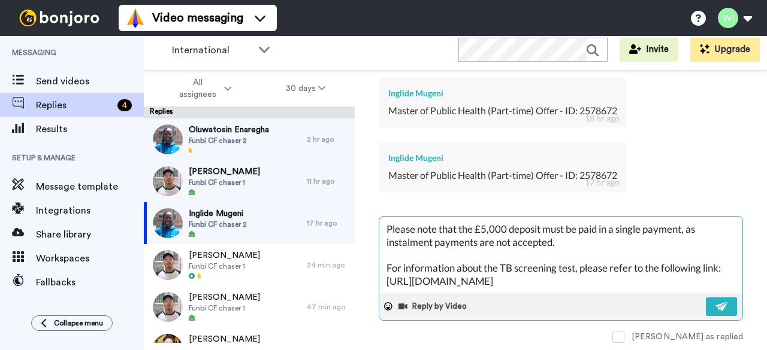
scroll to position [104, 0]
click at [504, 306] on button at bounding box center [721, 307] width 31 height 19
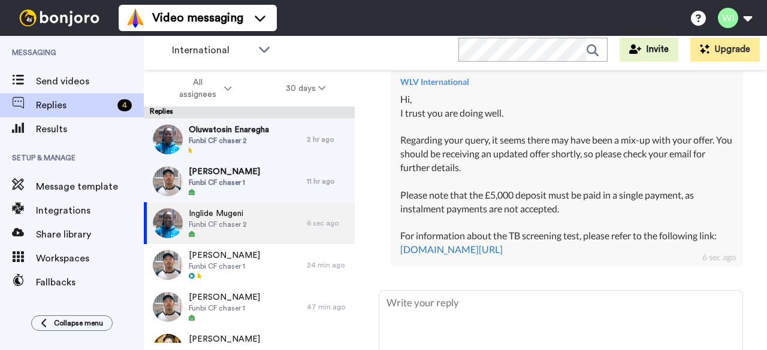
scroll to position [883, 0]
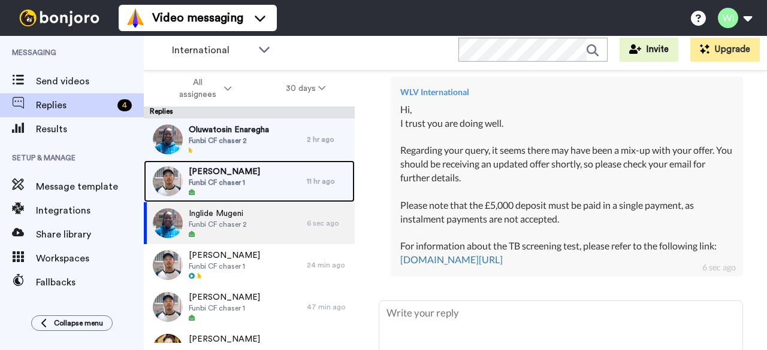
click at [248, 176] on div "Ahmad Yar Funbi CF chaser 1" at bounding box center [225, 182] width 163 height 42
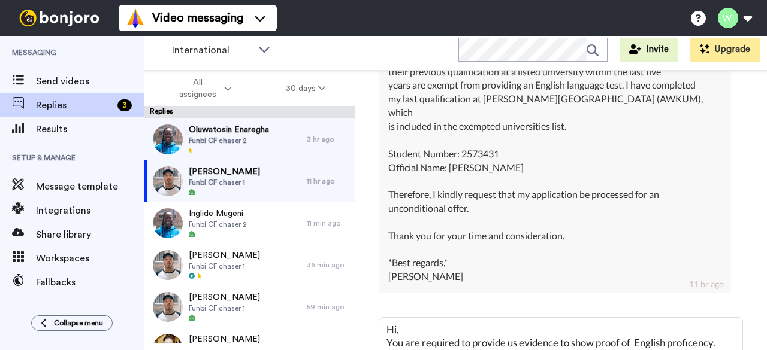
scroll to position [564, 0]
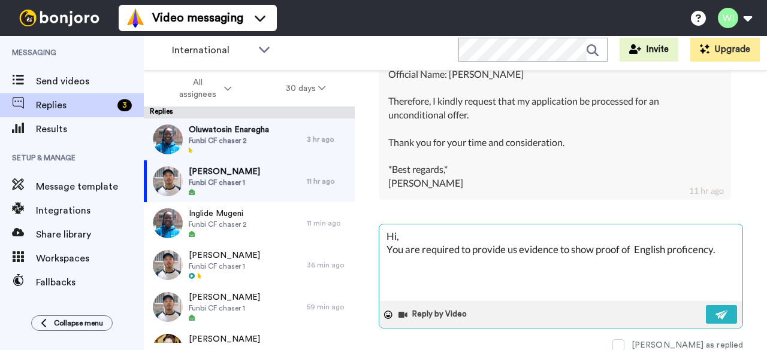
click at [504, 232] on textarea "Hi, You are required to provide us evidence to show proof of English proficency." at bounding box center [560, 263] width 363 height 77
click at [387, 232] on textarea "Hi, You are required to provide us evidence to show your proof of English profi…" at bounding box center [560, 263] width 363 height 77
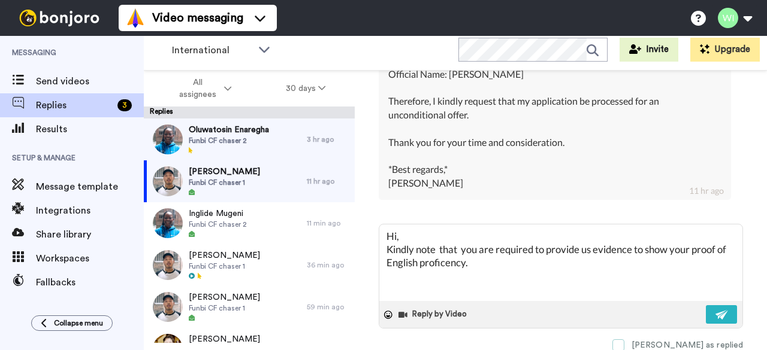
click at [504, 334] on span at bounding box center [618, 346] width 12 height 12
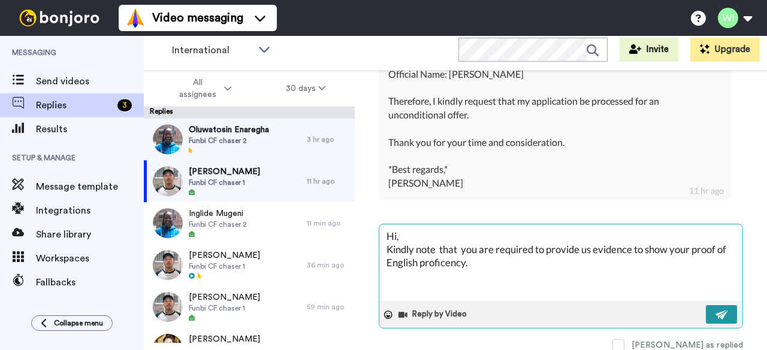
click at [504, 310] on img at bounding box center [721, 315] width 13 height 10
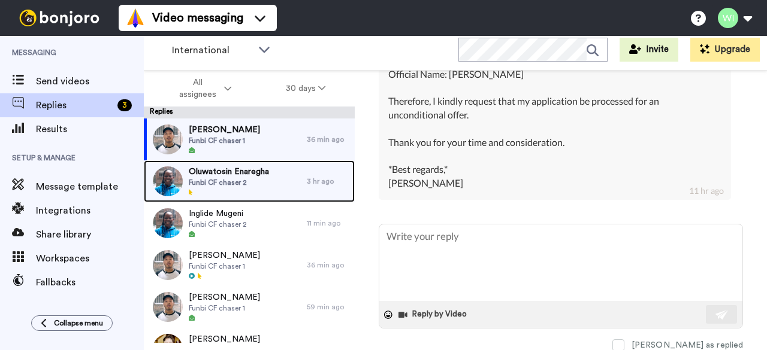
click at [254, 179] on span "Funbi CF chaser 2" at bounding box center [229, 183] width 80 height 10
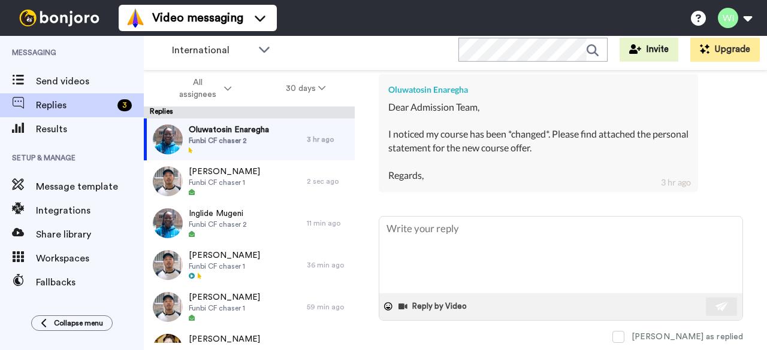
scroll to position [611, 0]
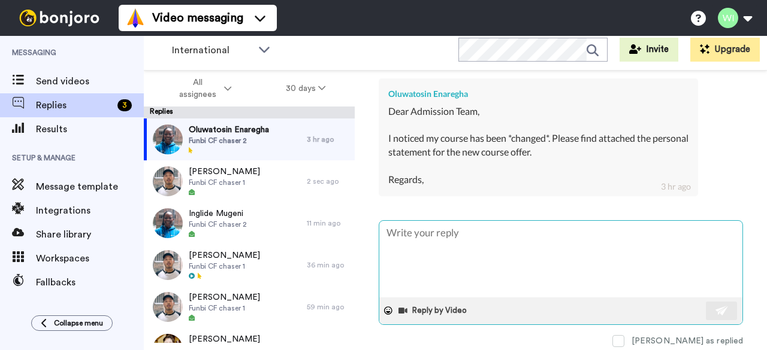
click at [483, 245] on textarea at bounding box center [560, 259] width 363 height 77
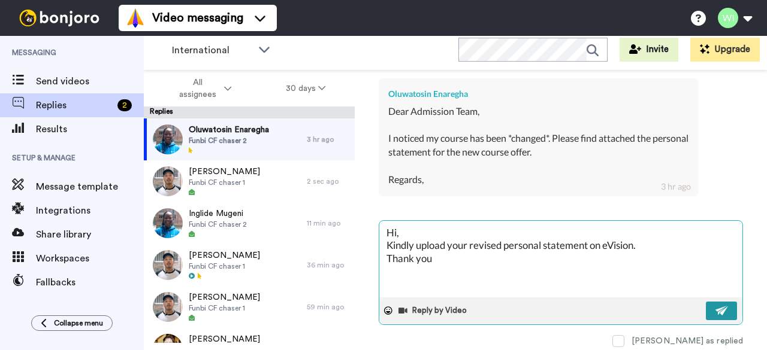
click at [504, 306] on img at bounding box center [721, 311] width 13 height 10
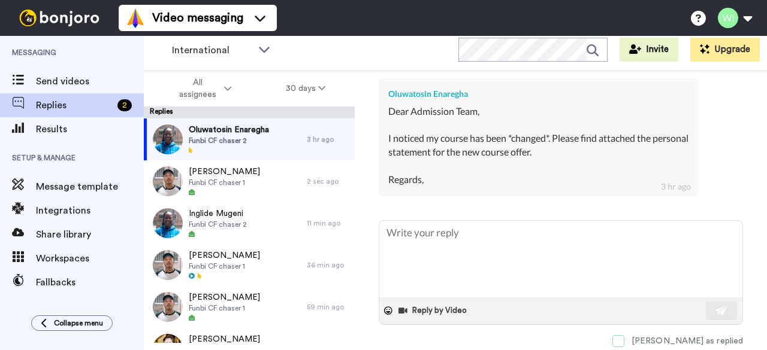
click at [504, 334] on span at bounding box center [618, 341] width 12 height 12
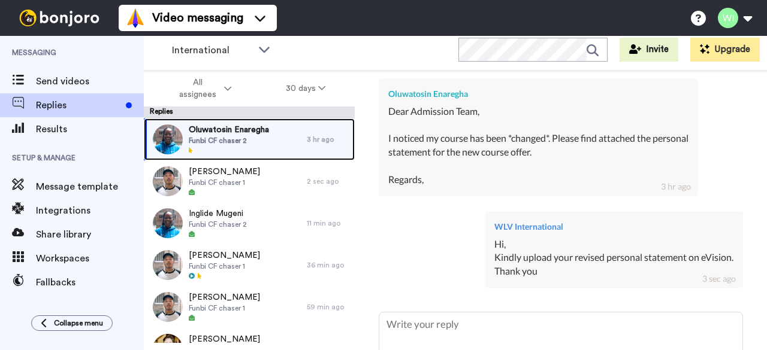
click at [237, 140] on span "Funbi CF chaser 2" at bounding box center [229, 141] width 80 height 10
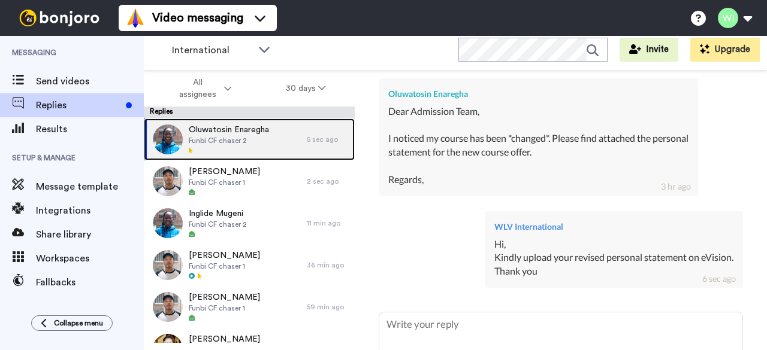
click at [243, 144] on span "Funbi CF chaser 2" at bounding box center [229, 141] width 80 height 10
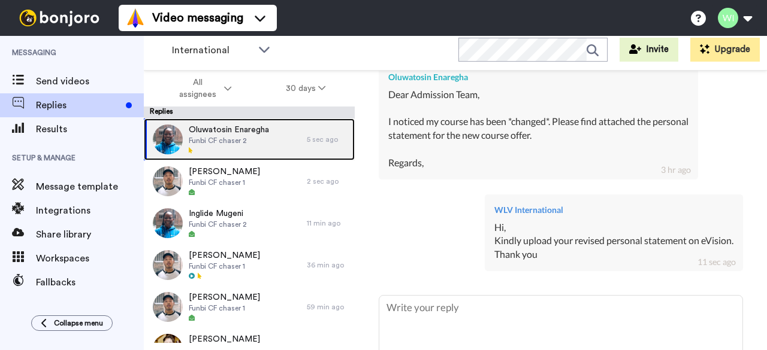
scroll to position [713, 0]
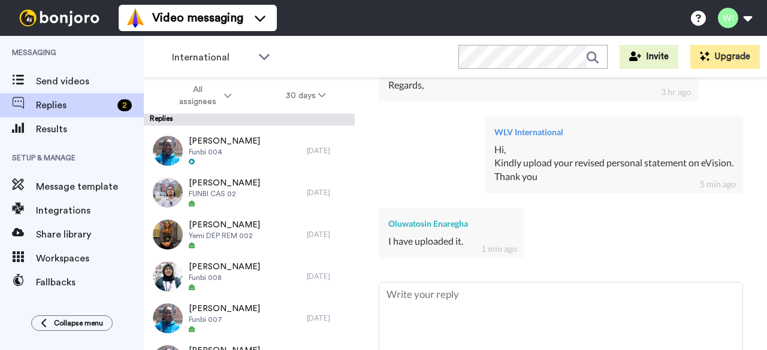
scroll to position [376, 0]
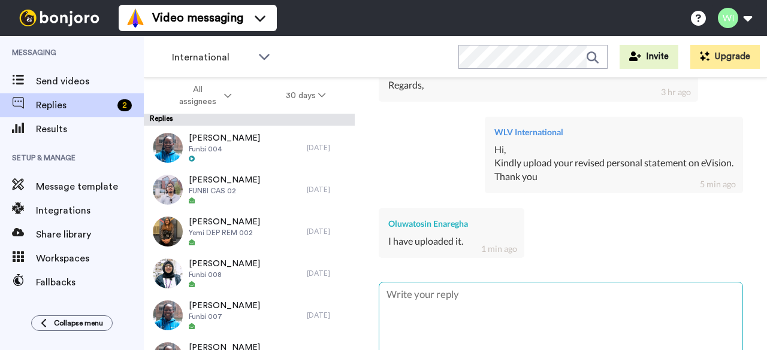
click at [430, 301] on textarea at bounding box center [560, 321] width 363 height 77
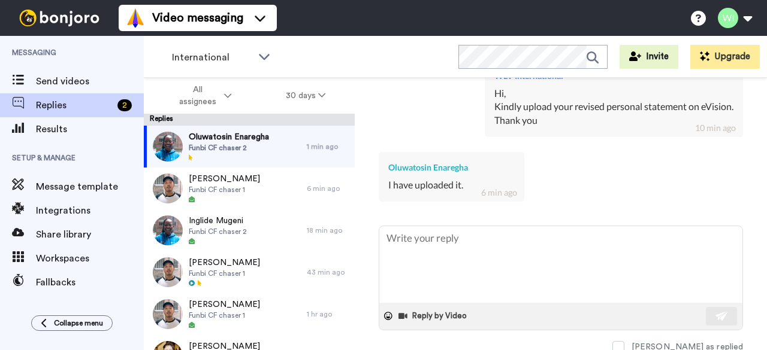
scroll to position [778, 0]
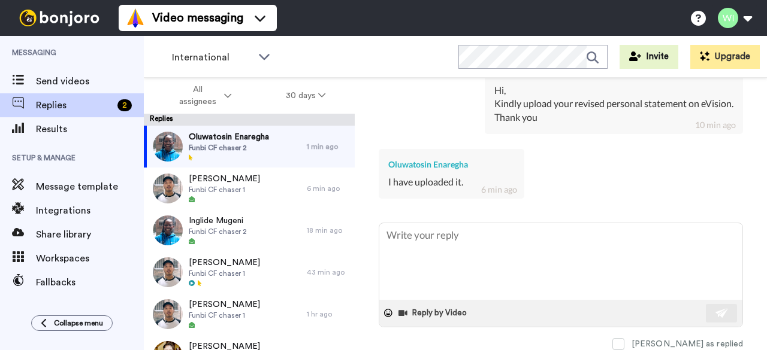
click at [519, 238] on textarea at bounding box center [560, 261] width 363 height 77
type textarea "x"
